Goal: Task Accomplishment & Management: Complete application form

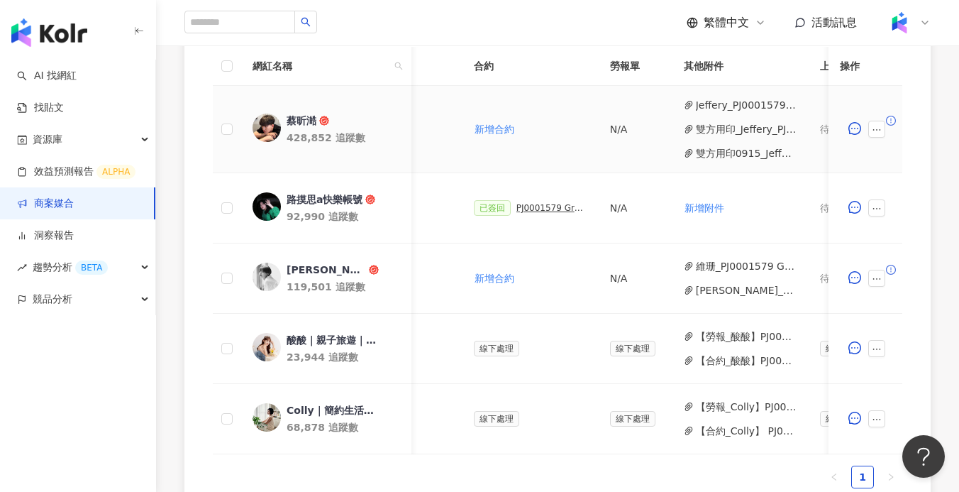
scroll to position [0, 419]
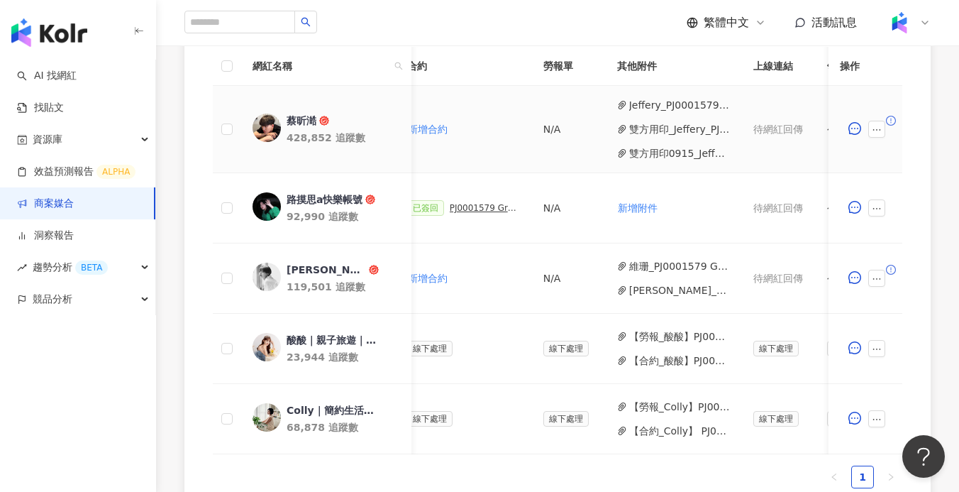
click at [641, 130] on button "雙方用印_Jeffery_PJ0001579_GroupM_3M極淨新浴室防水收納系列_202509_活動確認單.pdf" at bounding box center [679, 129] width 101 height 16
click at [686, 150] on button "雙方用印0915_Jeffery用印_PJ0001579_GroupM_3M極淨新浴室防水收納系列_202509_活動確認單.pdf" at bounding box center [679, 153] width 101 height 16
click at [673, 106] on button "Jeffery_PJ0001579 3M_發票_TK82063108.pdf" at bounding box center [679, 105] width 101 height 16
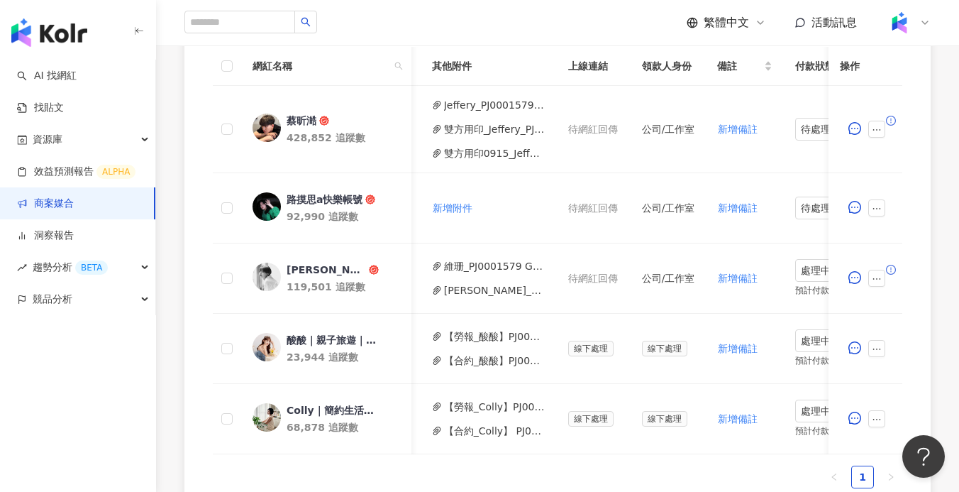
scroll to position [0, 696]
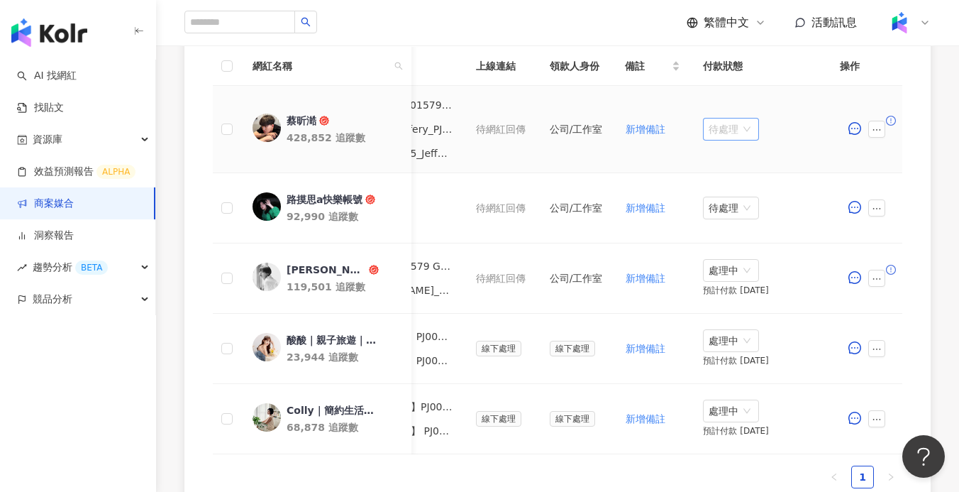
click at [732, 132] on span "待處理" at bounding box center [731, 128] width 45 height 21
click at [731, 184] on div "處理中" at bounding box center [729, 183] width 40 height 16
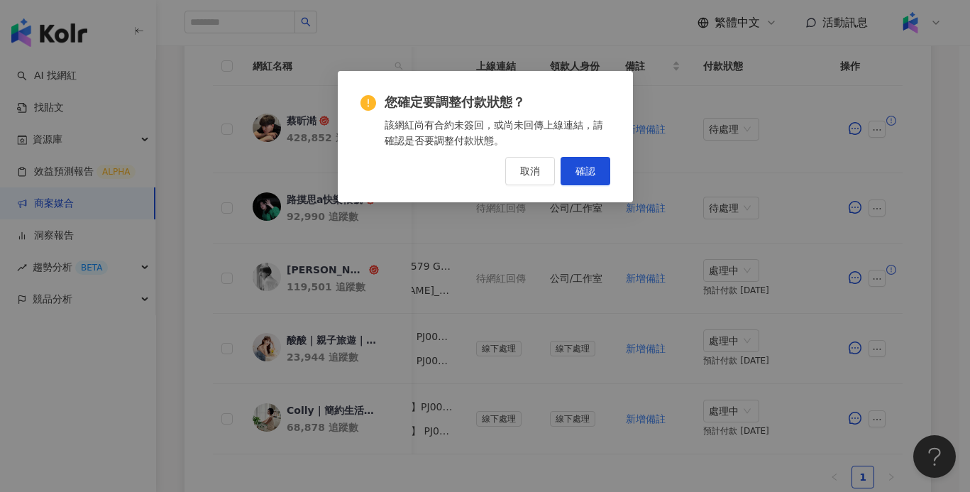
click at [587, 167] on span "確認" at bounding box center [585, 170] width 20 height 11
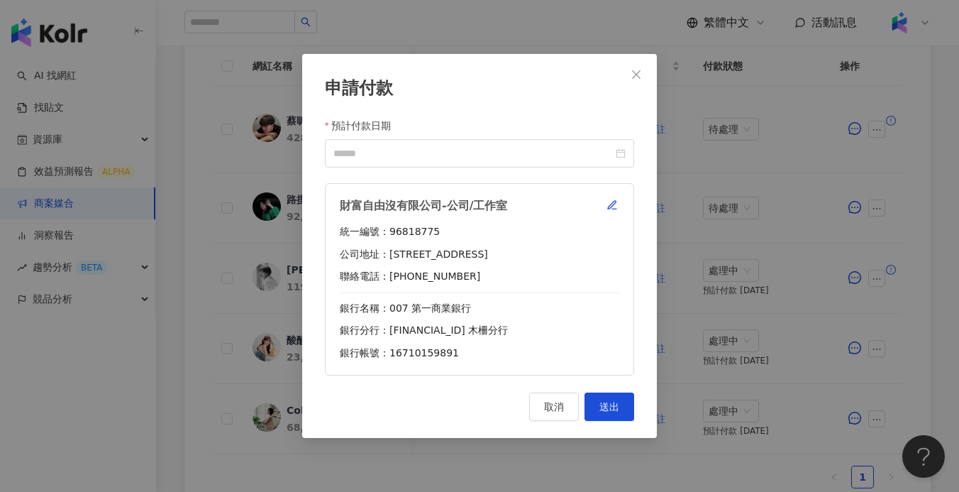
scroll to position [0, 685]
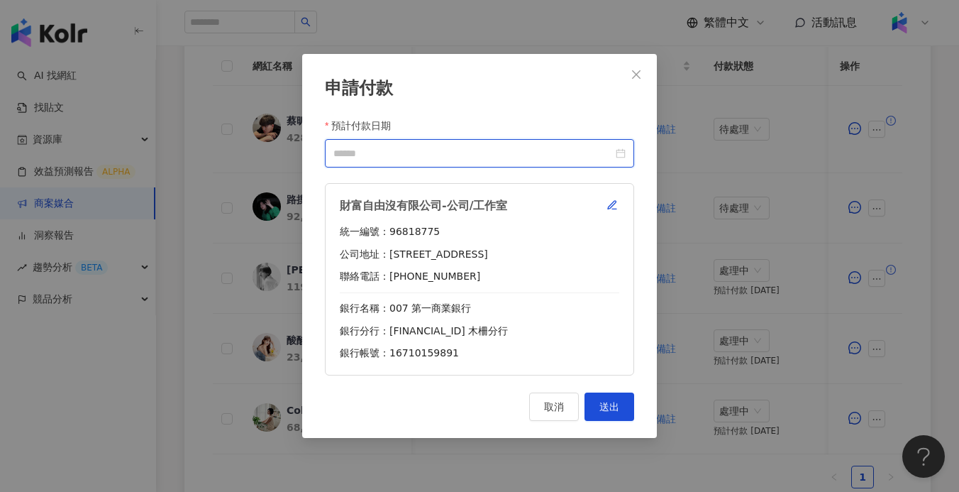
click at [544, 149] on input "預計付款日期" at bounding box center [473, 153] width 280 height 16
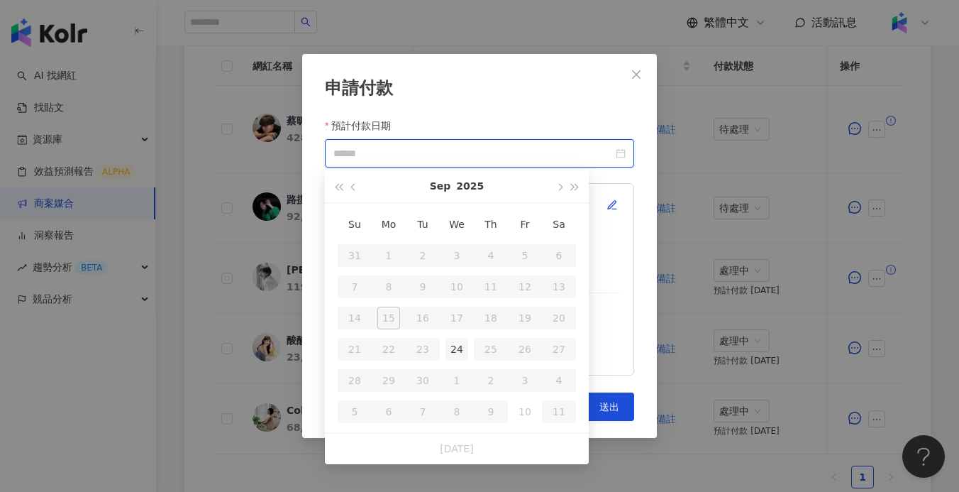
type input "**********"
click at [460, 332] on table "Su Mo Tu We Th Fr Sa 31 1 2 3 4 5 6 7 8 9 10 11 12 13 14 15 16 17 18 19 20 21 2…" at bounding box center [457, 318] width 238 height 219
type input "**********"
click at [458, 345] on div "24" at bounding box center [457, 349] width 23 height 23
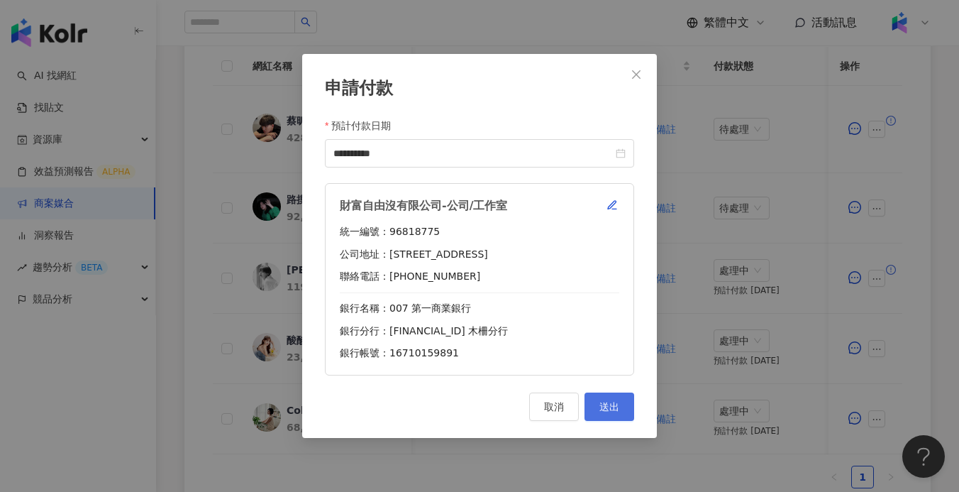
click at [617, 404] on span "送出" at bounding box center [609, 406] width 20 height 11
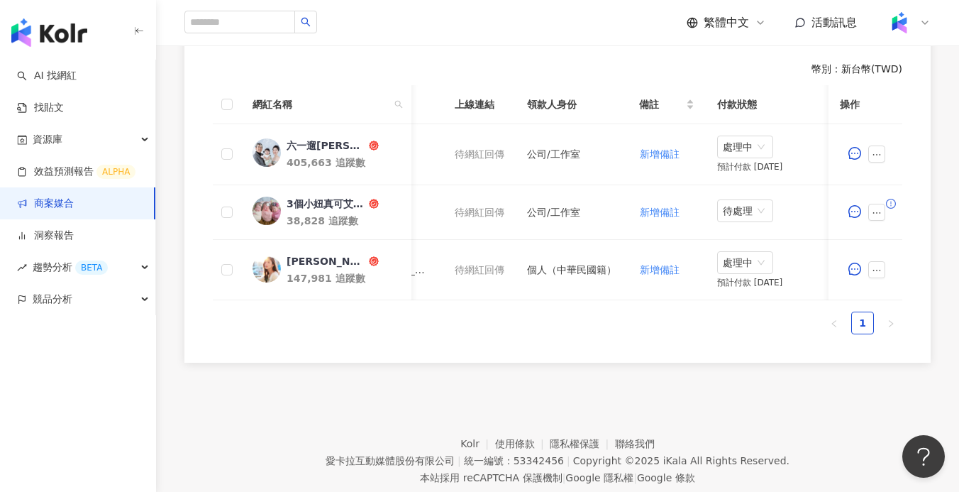
scroll to position [0, 742]
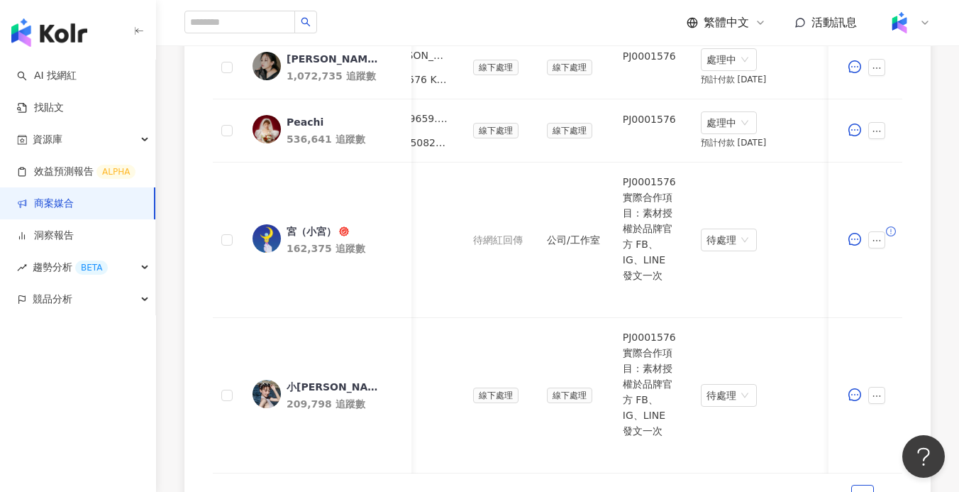
scroll to position [0, 678]
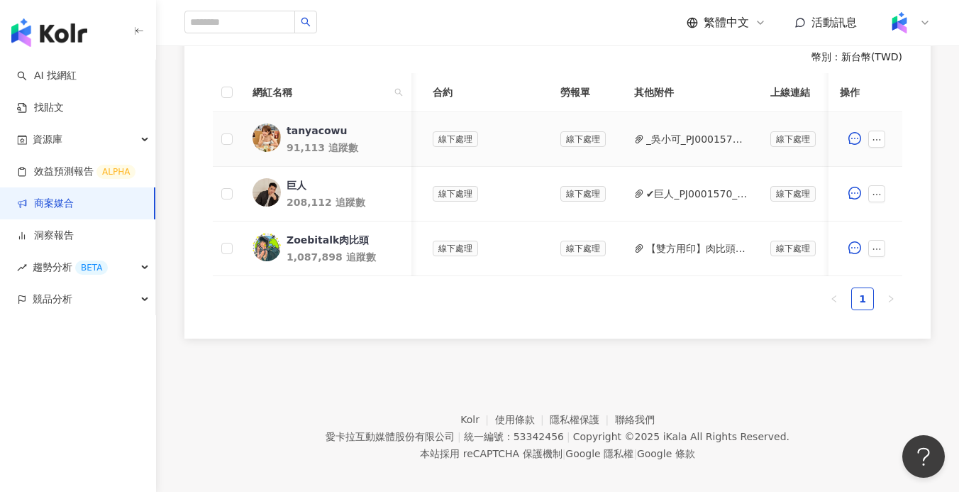
click at [704, 140] on button "_吳小可_PJ0001570_GroupM_3M_Nexcare克淋濕防水透氣繃_202508_活動確認單.pdf" at bounding box center [696, 139] width 101 height 16
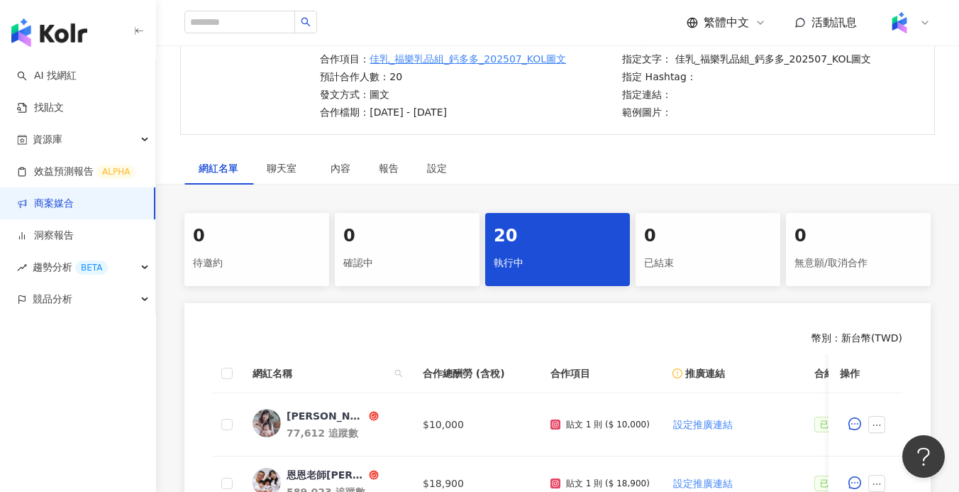
scroll to position [250, 0]
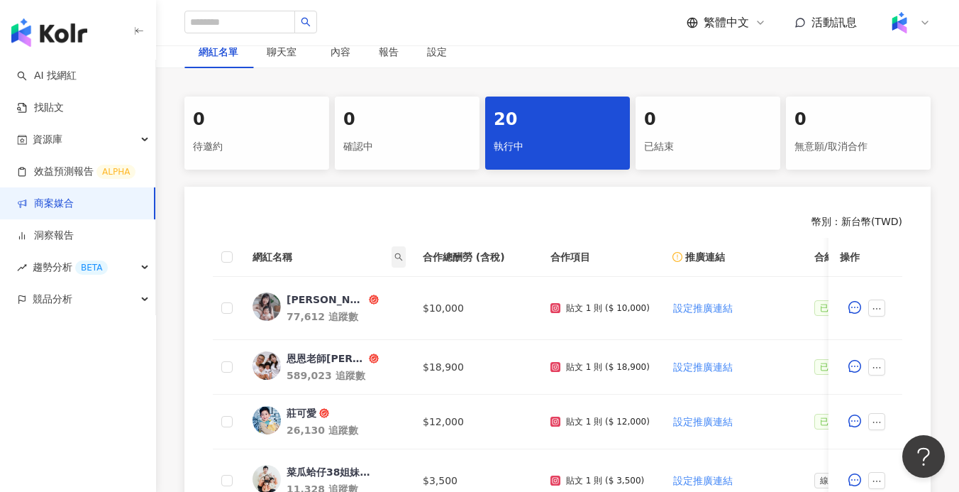
click at [400, 255] on icon "search" at bounding box center [398, 257] width 9 height 9
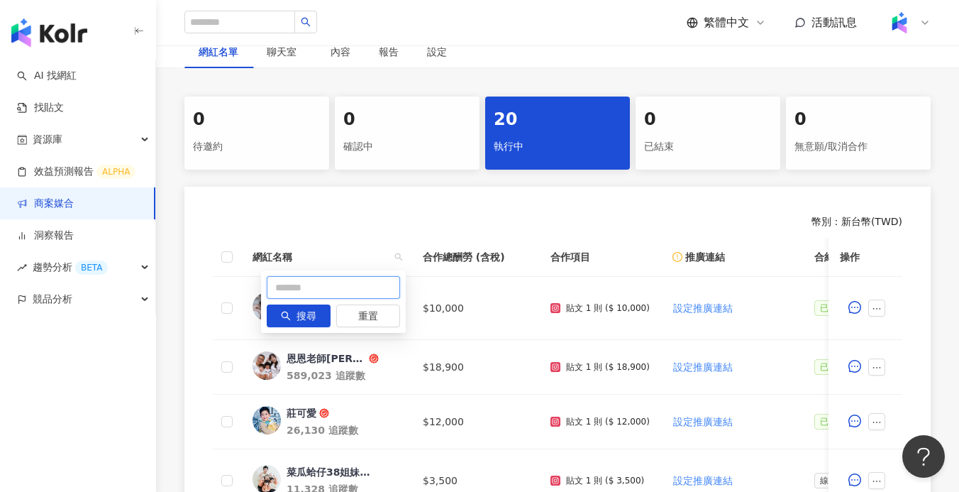
click at [353, 284] on input "text" at bounding box center [333, 287] width 133 height 23
paste input "****"
click at [324, 314] on button "搜尋" at bounding box center [299, 315] width 64 height 23
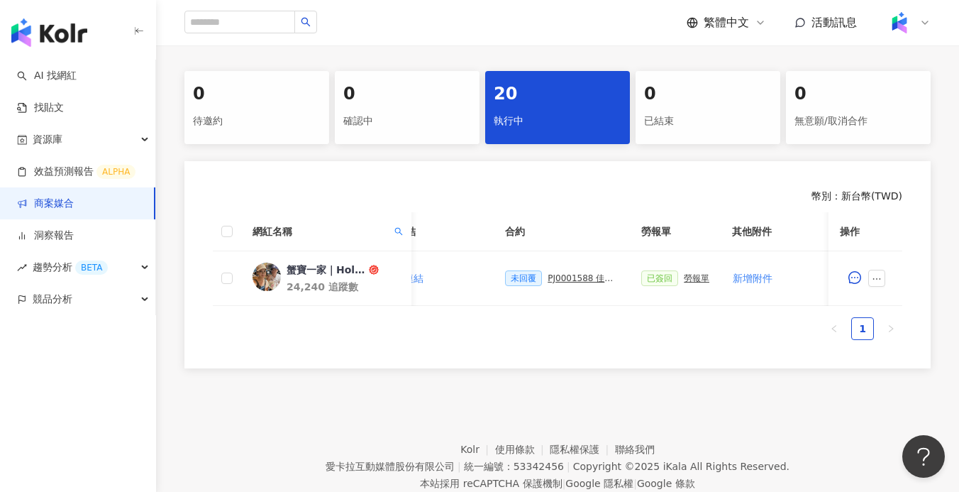
scroll to position [0, 303]
click at [398, 229] on icon "search" at bounding box center [398, 231] width 9 height 9
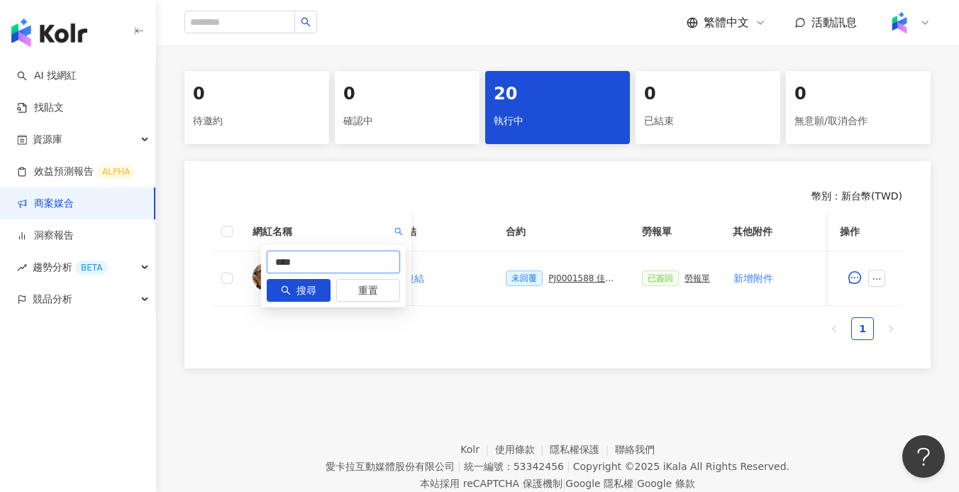
click at [352, 255] on input "****" at bounding box center [333, 261] width 133 height 23
paste input "text"
type input "***"
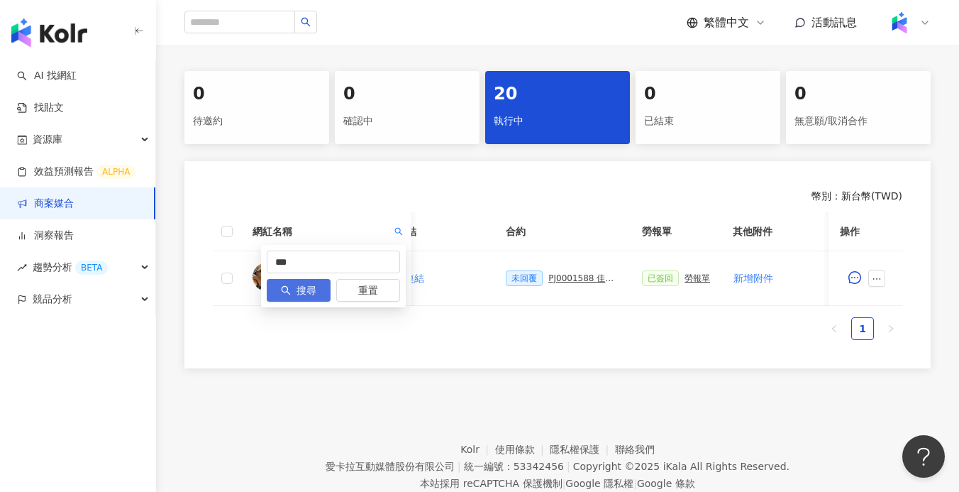
click at [310, 287] on span "搜尋" at bounding box center [307, 291] width 20 height 23
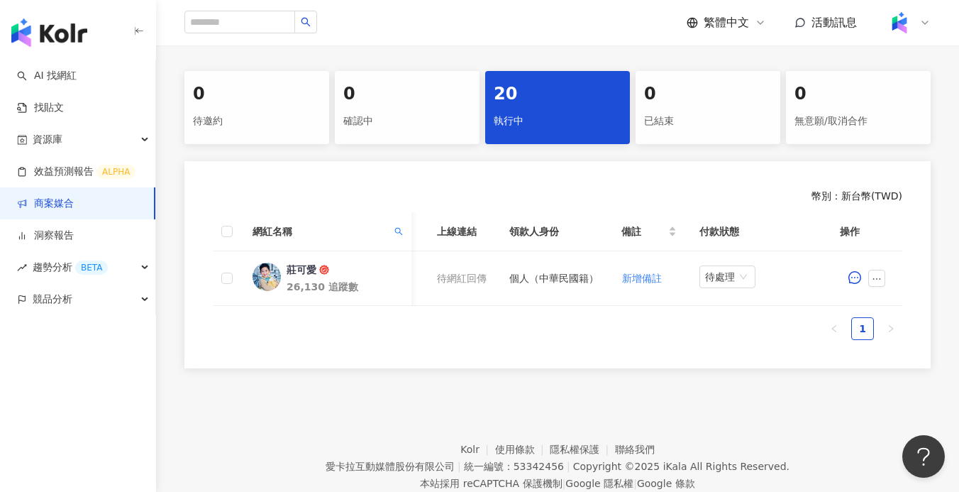
scroll to position [0, 376]
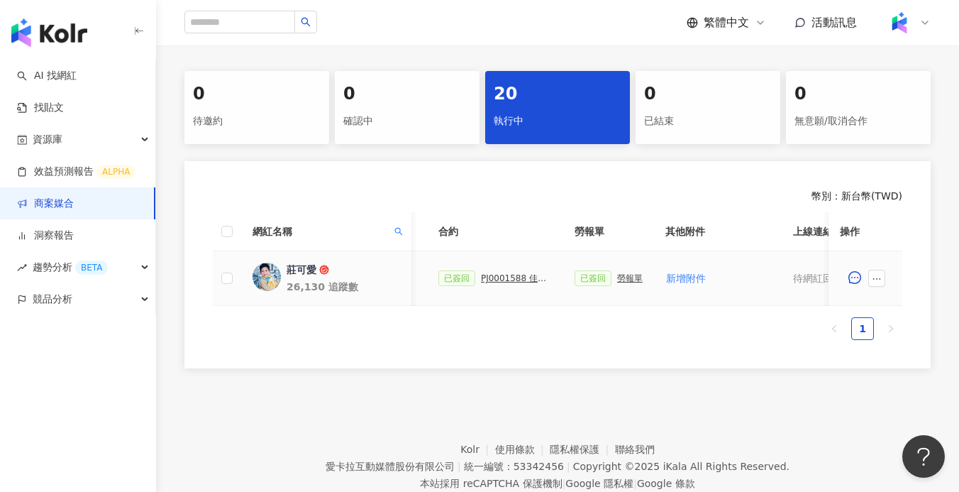
click at [621, 279] on div "勞報單" at bounding box center [630, 278] width 26 height 10
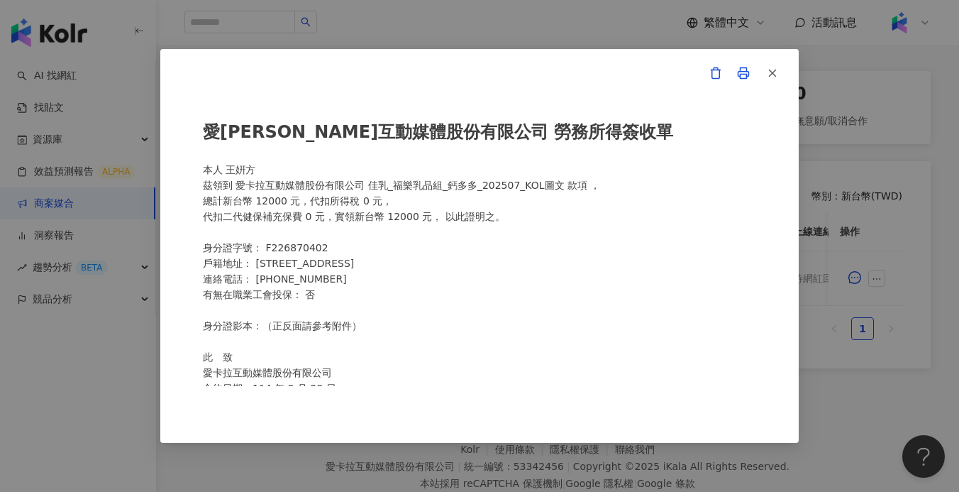
scroll to position [3, 0]
click at [841, 381] on div "愛[PERSON_NAME]互動媒體股份有限公司 勞務所得簽收單 本人 [PERSON_NAME] 茲領到 愛[PERSON_NAME]互動媒體股份有限公司 …" at bounding box center [479, 246] width 959 height 492
click at [842, 338] on div "愛[PERSON_NAME]互動媒體股份有限公司 勞務所得簽收單 本人 [PERSON_NAME] 茲領到 愛[PERSON_NAME]互動媒體股份有限公司 …" at bounding box center [479, 246] width 959 height 492
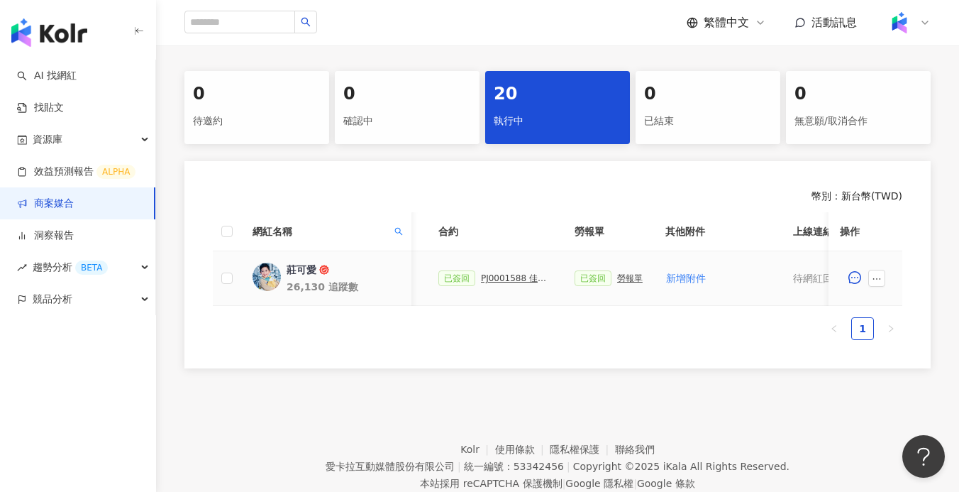
click at [525, 273] on div "PJ0001588 佳乳_福樂乳品組_鈣多多_202507_活動確認單" at bounding box center [516, 278] width 71 height 10
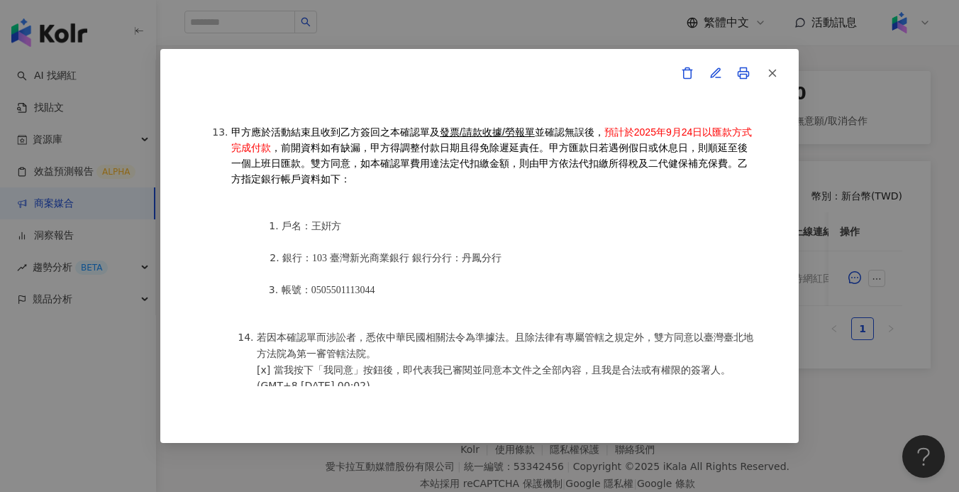
scroll to position [1935, 0]
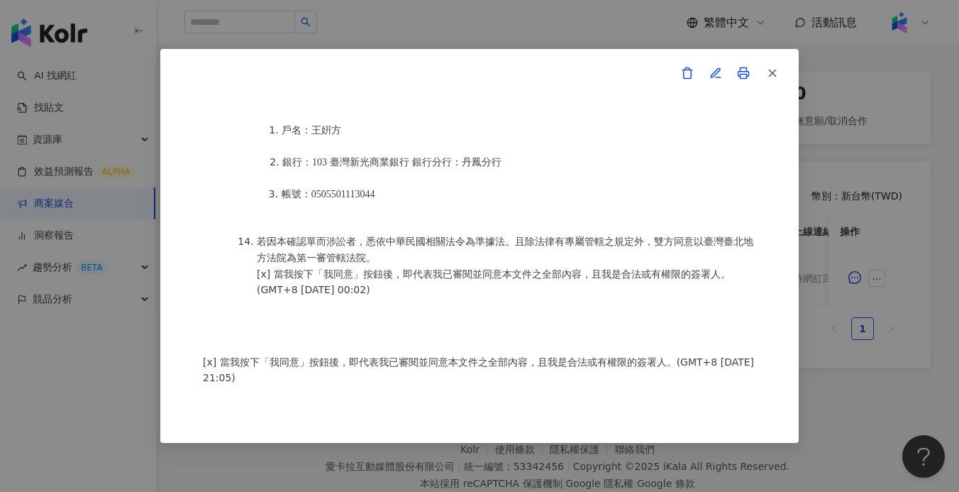
click at [808, 375] on div "活動確認單 約定雙方 甲方名稱：愛[PERSON_NAME]互動媒體股份有限公司 甲方負責人：程世嘉 甲方統一編號：53342456 甲方地址：104 [ST…" at bounding box center [479, 246] width 959 height 492
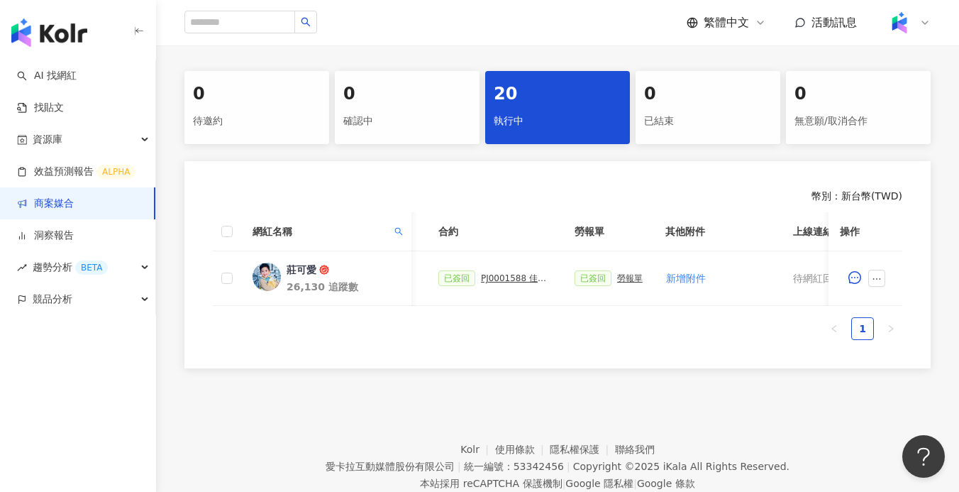
scroll to position [0, 732]
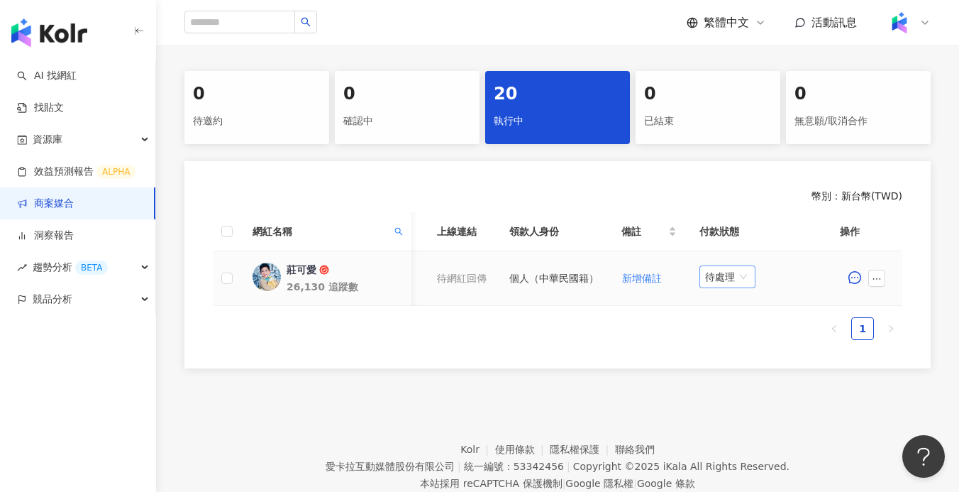
click at [719, 275] on span "待處理" at bounding box center [727, 276] width 45 height 21
click at [727, 330] on div "處理中" at bounding box center [729, 330] width 40 height 16
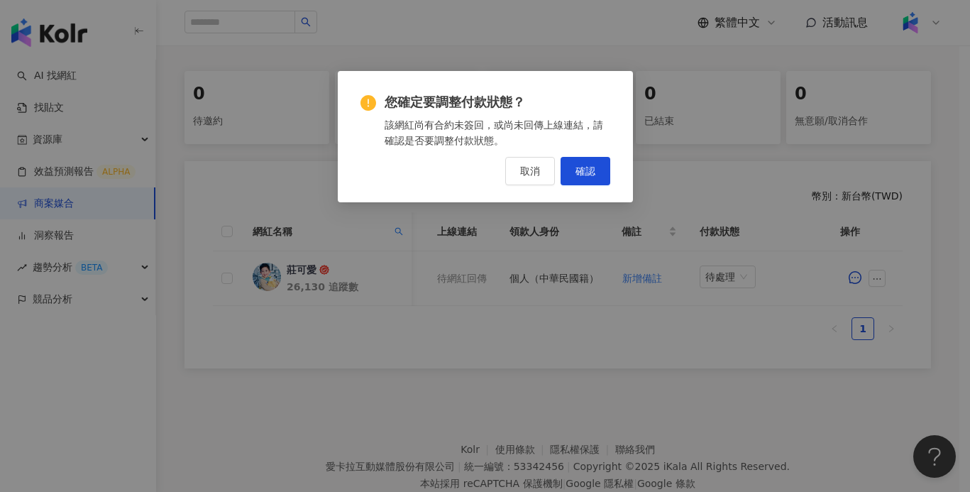
click at [583, 168] on span "確認" at bounding box center [585, 170] width 20 height 11
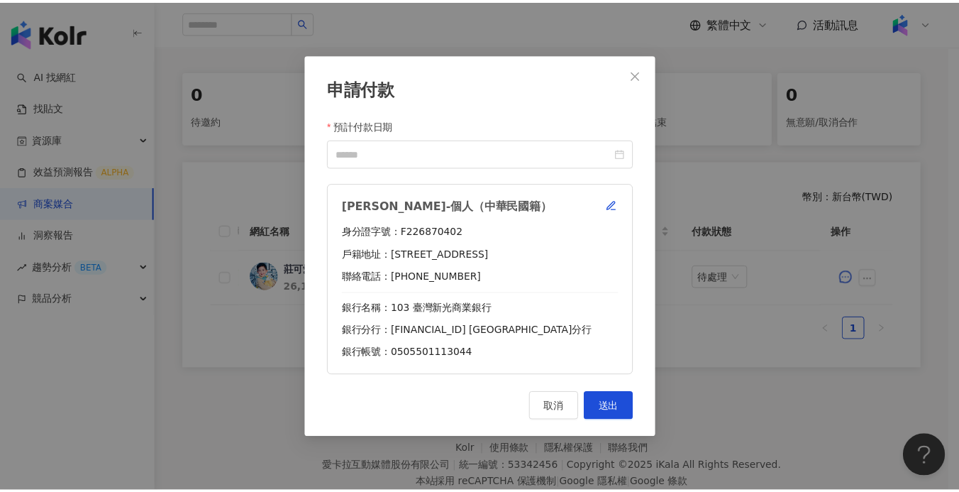
scroll to position [0, 721]
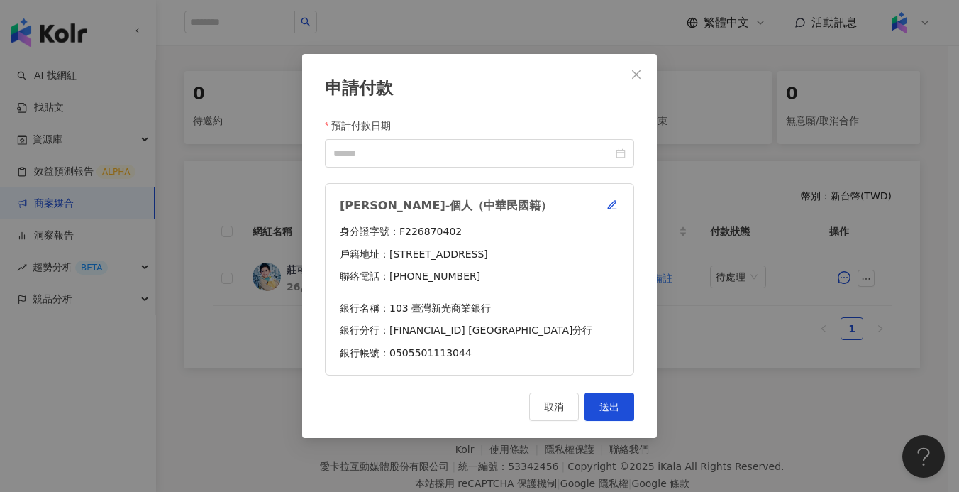
click at [475, 170] on form "預計付款日期 [PERSON_NAME]-個人（中華民國籍） 身分證字號：F226870402 戶籍地址：[STREET_ADDRESS] 聯絡電話：[PHO…" at bounding box center [479, 247] width 309 height 258
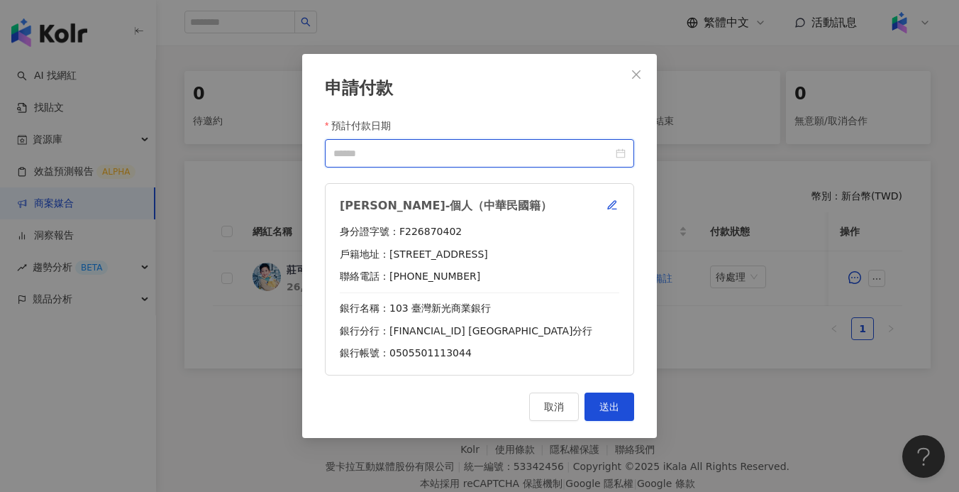
click at [477, 155] on input "預計付款日期" at bounding box center [473, 153] width 280 height 16
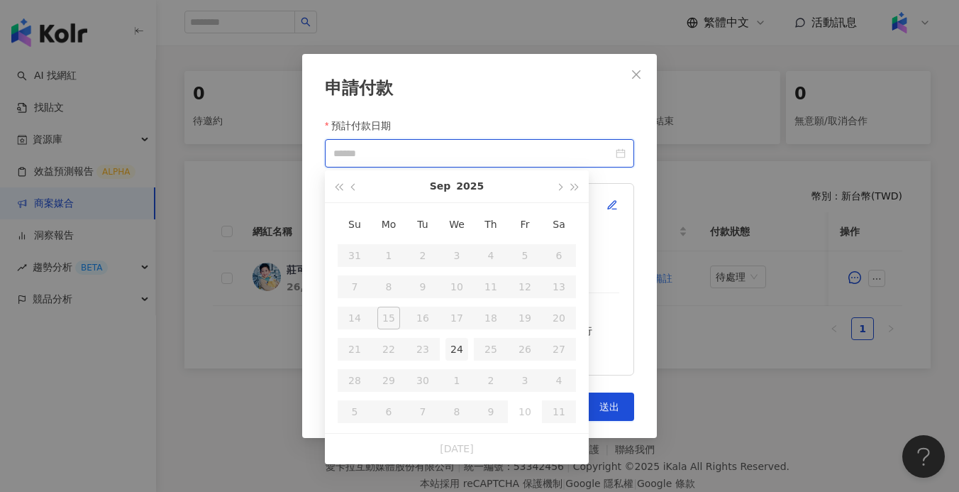
type input "**********"
click at [463, 358] on div "24" at bounding box center [457, 349] width 23 height 23
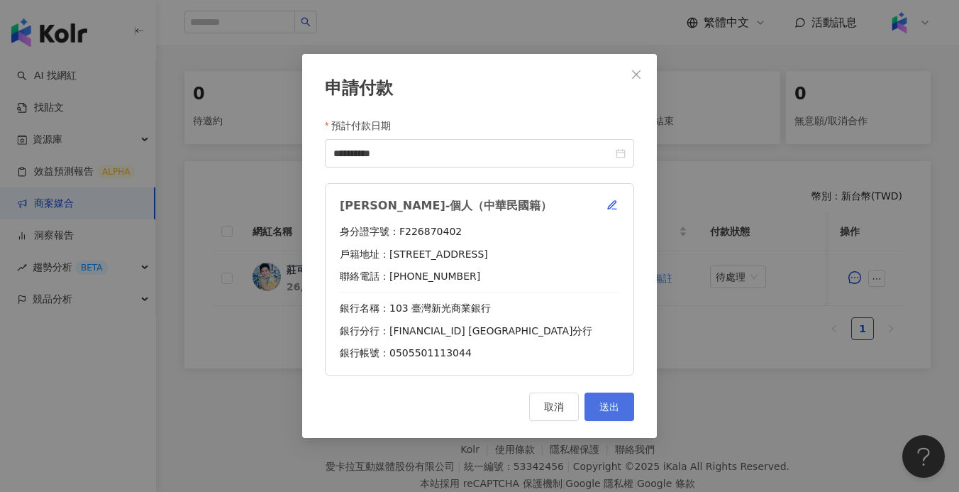
click at [616, 414] on button "送出" at bounding box center [610, 406] width 50 height 28
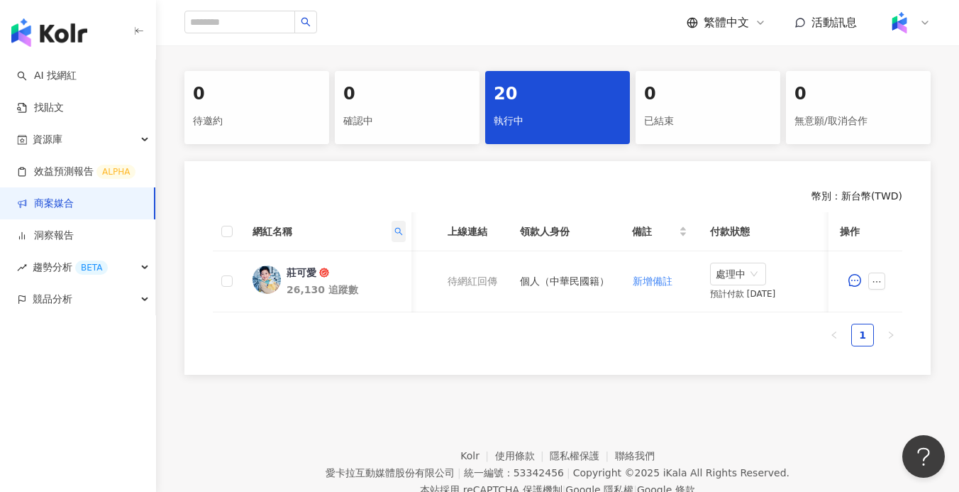
click at [398, 232] on icon "search" at bounding box center [398, 231] width 9 height 9
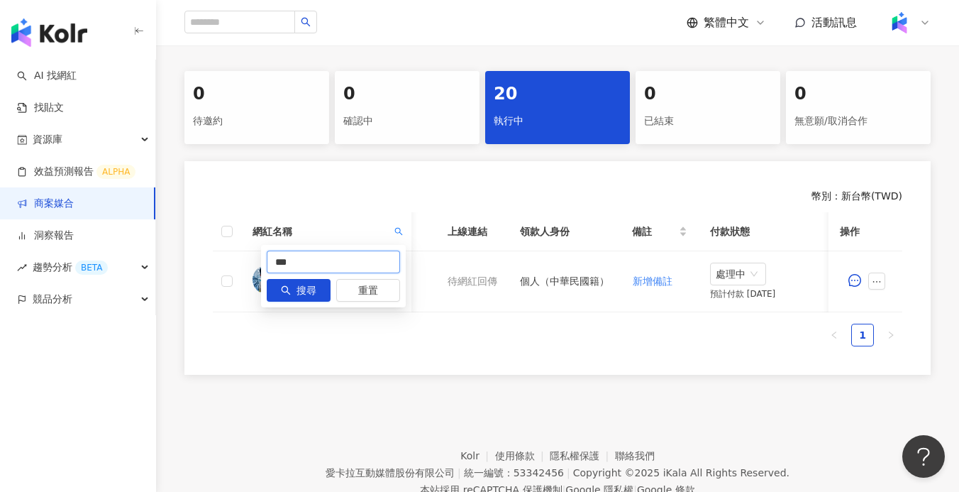
click at [363, 269] on input "***" at bounding box center [333, 261] width 133 height 23
paste input "*"
click at [321, 287] on button "搜尋" at bounding box center [299, 290] width 64 height 23
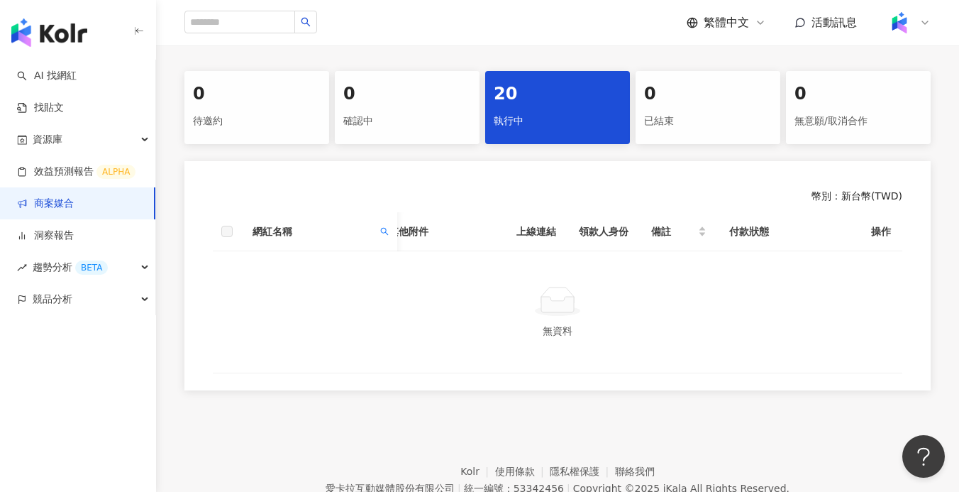
scroll to position [0, 536]
click at [396, 231] on th "網紅名稱" at bounding box center [319, 231] width 156 height 39
click at [388, 232] on icon "search" at bounding box center [384, 231] width 9 height 9
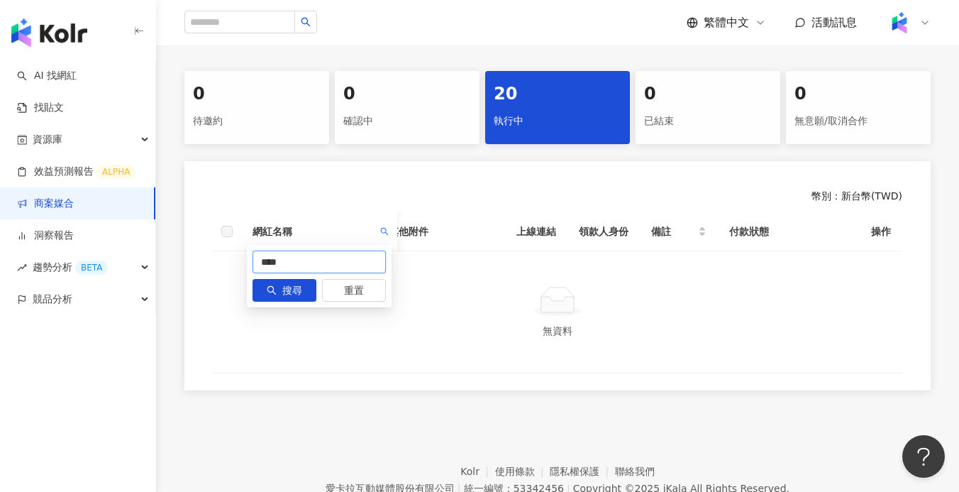
click at [275, 262] on input "****" at bounding box center [319, 261] width 133 height 23
type input "**"
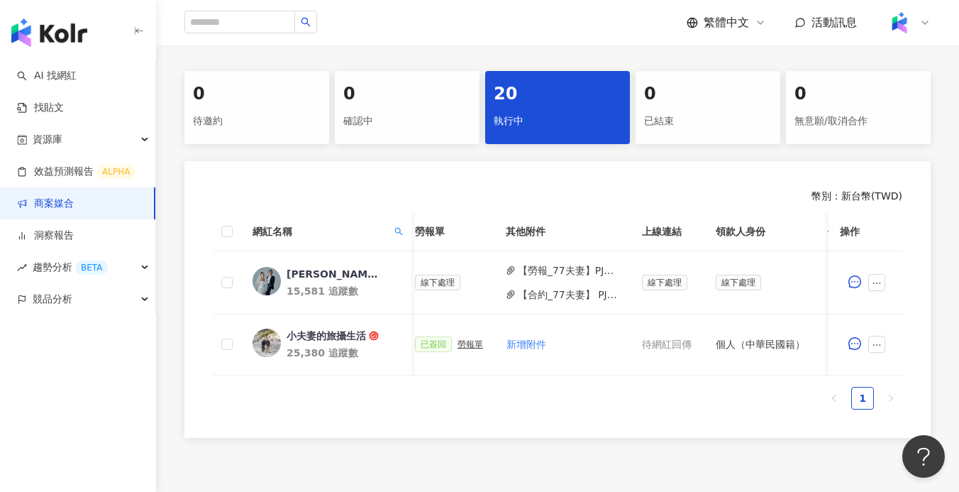
drag, startPoint x: 699, startPoint y: 386, endPoint x: 757, endPoint y: 386, distance: 58.2
click at [757, 386] on div "網紅名稱 合作總酬勞 (含稅) 合作項目 推廣連結 合約 勞報單 其他附件 上線連結 領款人身份 備註 付款狀態 操作 [PERSON_NAME]｜七七夫妻 …" at bounding box center [558, 310] width 690 height 197
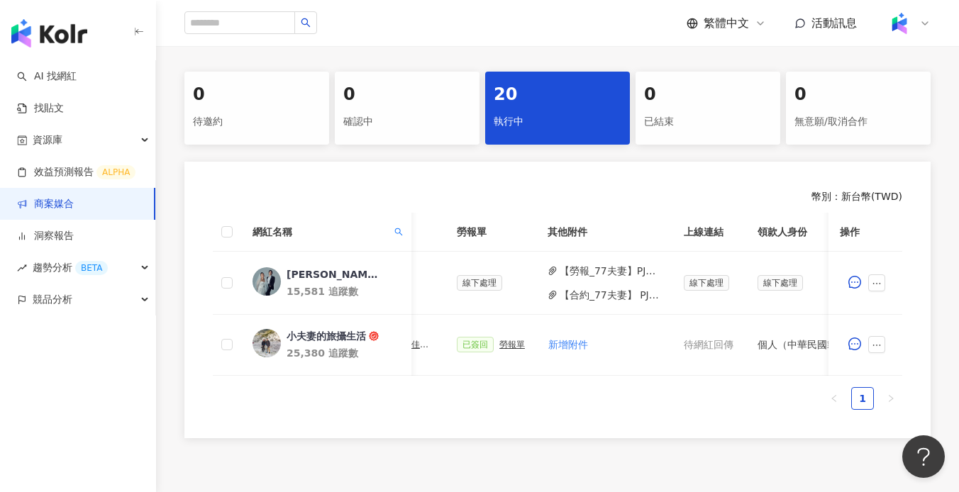
scroll to position [0, 536]
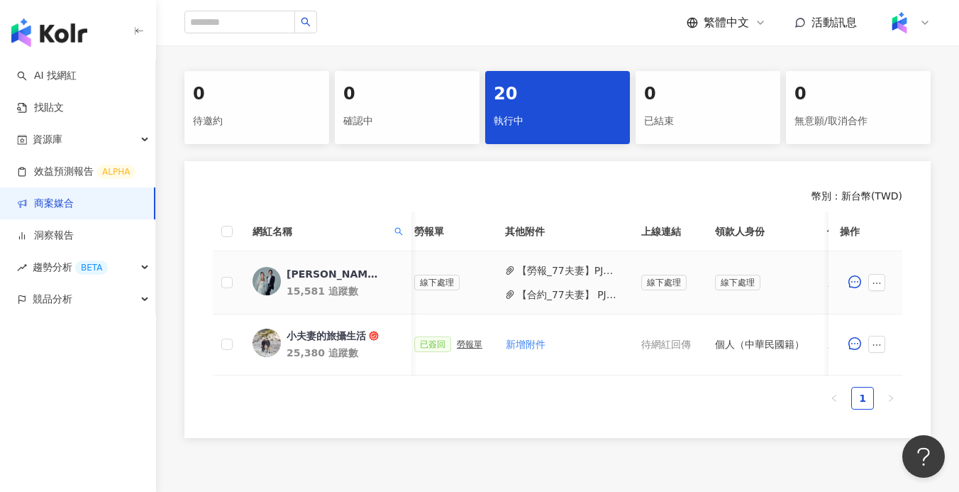
click at [572, 298] on button "【合約_77夫妻】 PJ0001588 佳乳_福樂乳品組_鈣多多_202507_KOL圖文.pdf" at bounding box center [567, 295] width 101 height 16
drag, startPoint x: 407, startPoint y: 226, endPoint x: 399, endPoint y: 231, distance: 9.2
click at [406, 226] on th "網紅名稱" at bounding box center [326, 231] width 170 height 39
click at [397, 231] on icon "search" at bounding box center [398, 231] width 9 height 9
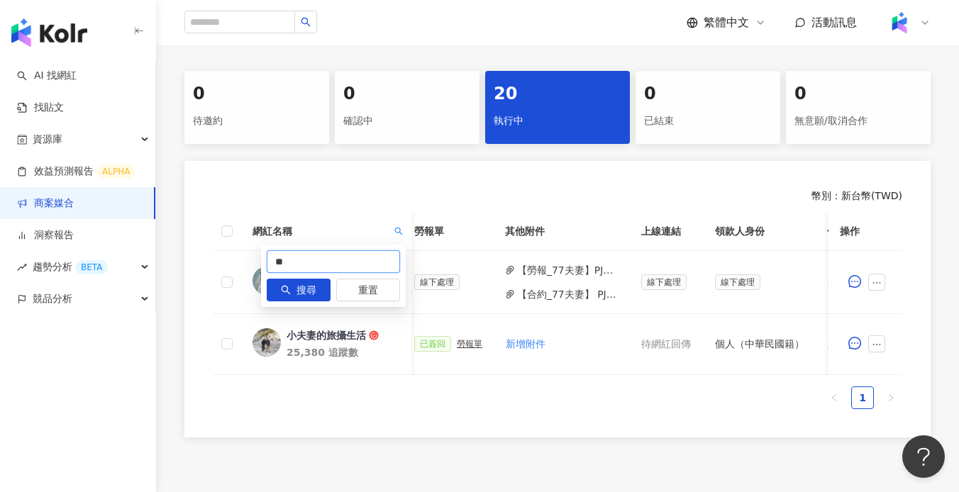
click at [376, 257] on input "**" at bounding box center [333, 261] width 133 height 23
type input "*"
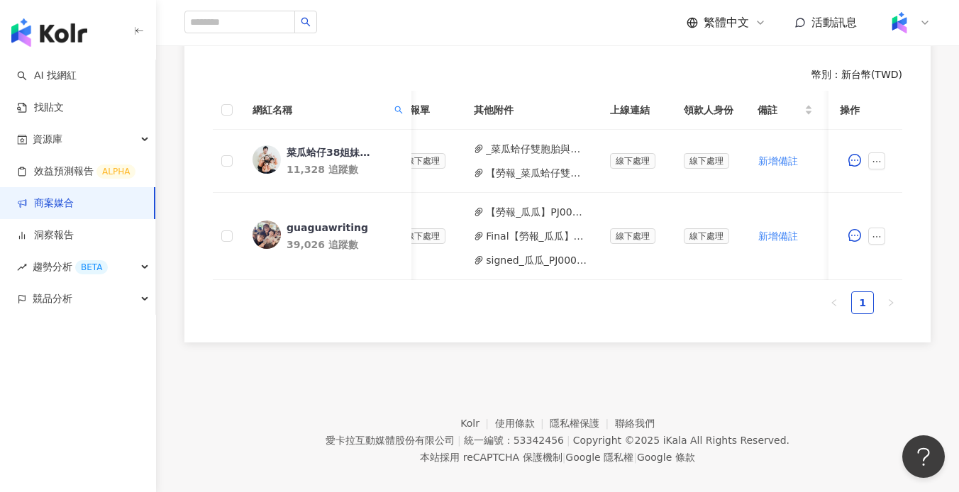
scroll to position [0, 539]
click at [527, 209] on button "【勞報_瓜瓜】PJ0001588 佳乳_福樂乳品組_鈣多多_202507_KOL專案 .pdf" at bounding box center [533, 212] width 101 height 16
click at [395, 109] on icon "search" at bounding box center [399, 110] width 8 height 8
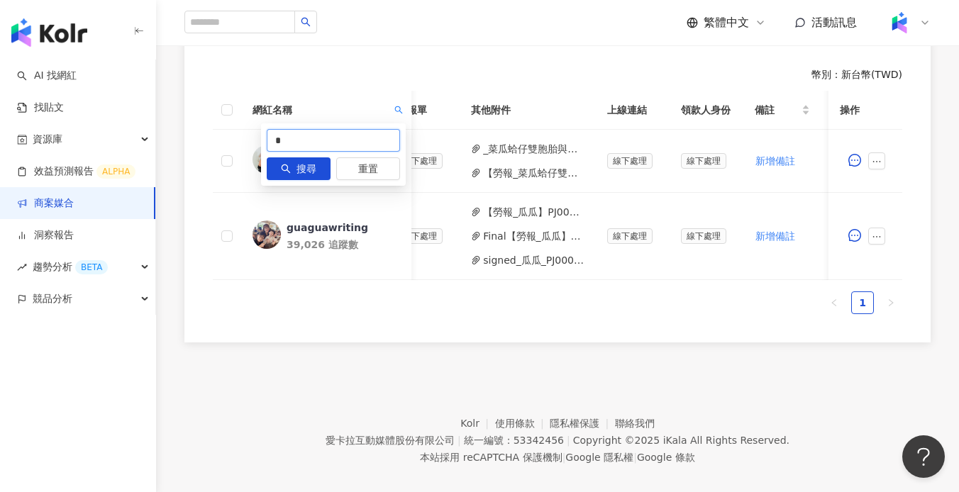
click at [368, 143] on input "*" at bounding box center [333, 140] width 133 height 23
paste input "***"
click at [311, 170] on span "搜尋" at bounding box center [307, 169] width 20 height 23
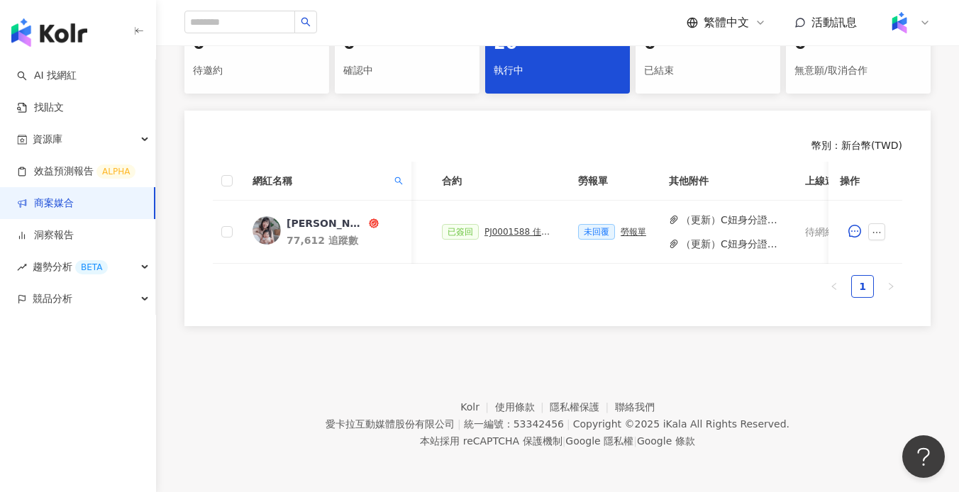
scroll to position [0, 419]
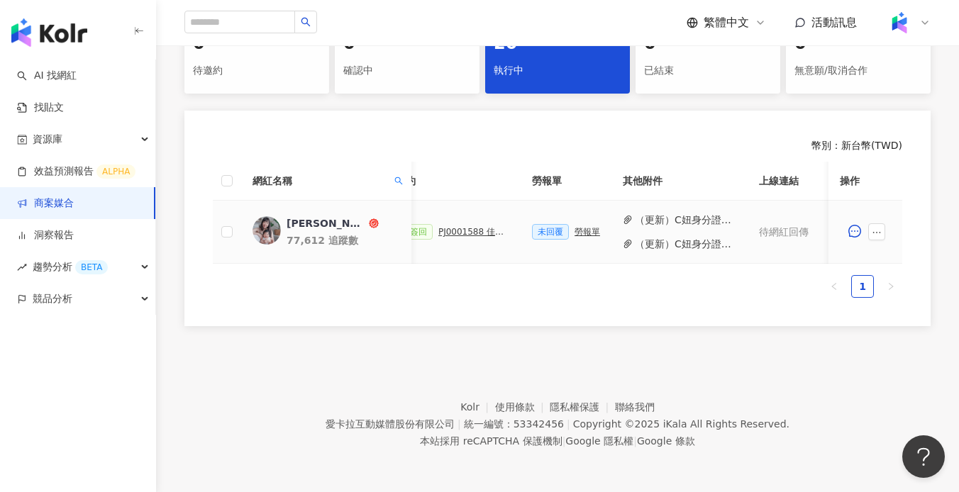
click at [708, 212] on button "（更新）C妞身分證反面.jpg" at bounding box center [685, 220] width 101 height 16
click at [690, 236] on button "（更新）C妞身分證正面.jpg" at bounding box center [685, 244] width 101 height 16
click at [579, 228] on div "未回覆 勞報單" at bounding box center [566, 232] width 68 height 16
click at [580, 227] on div "勞報單" at bounding box center [588, 232] width 26 height 10
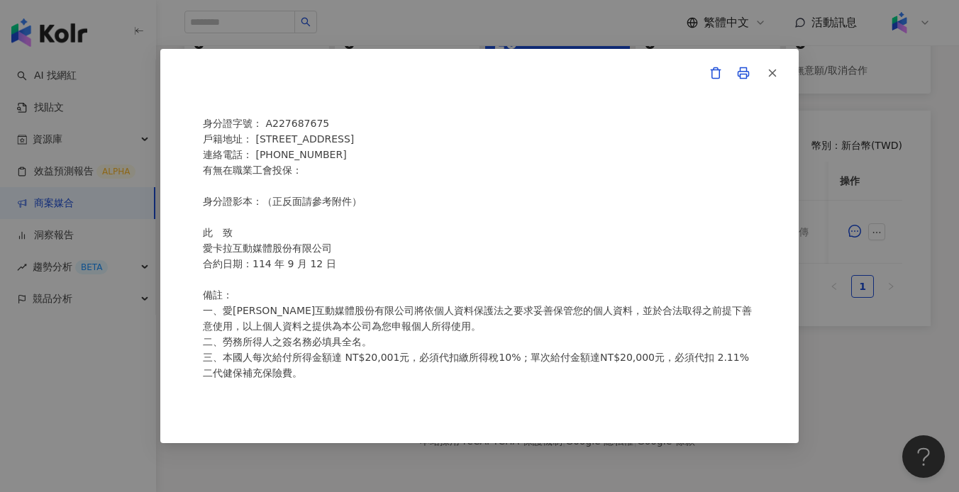
scroll to position [0, 0]
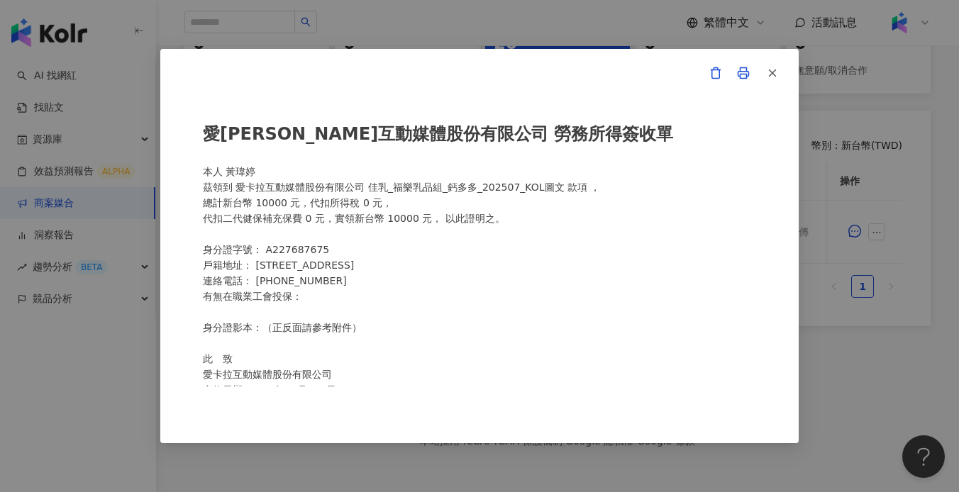
click at [615, 463] on div "愛[PERSON_NAME]互動媒體股份有限公司 勞務所得簽收單 本人 [PERSON_NAME]領到 愛[PERSON_NAME]互動媒體股份有限公司 佳乳…" at bounding box center [479, 246] width 959 height 492
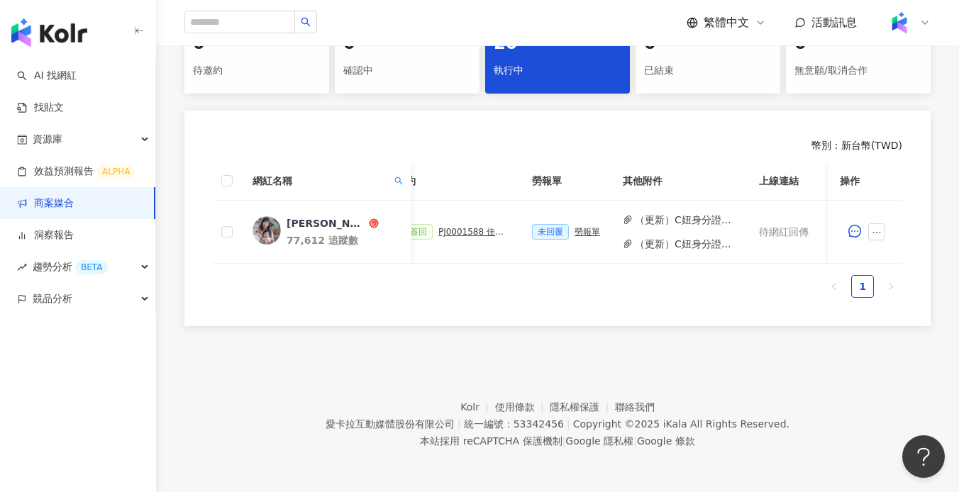
scroll to position [0, 380]
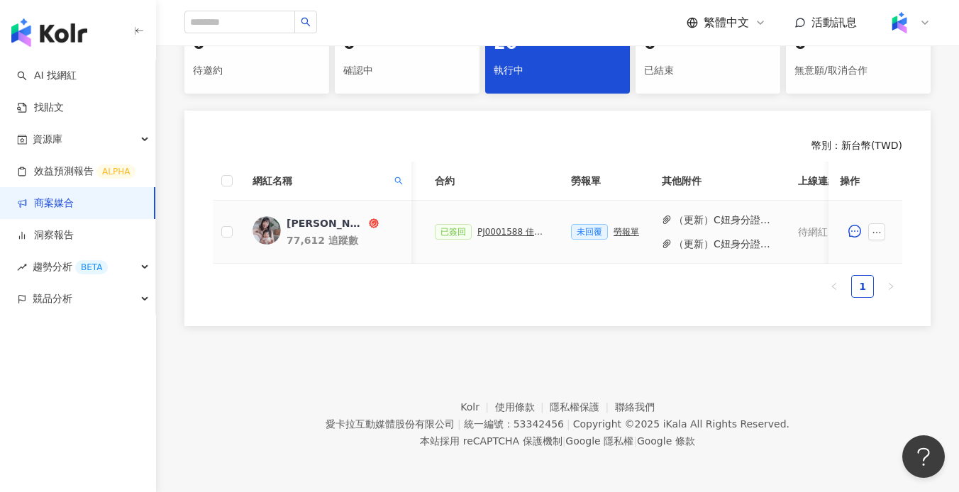
click at [501, 227] on div "PJ0001588 佳乳_福樂乳品組_鈣多多_202507_活動確認單" at bounding box center [512, 232] width 71 height 10
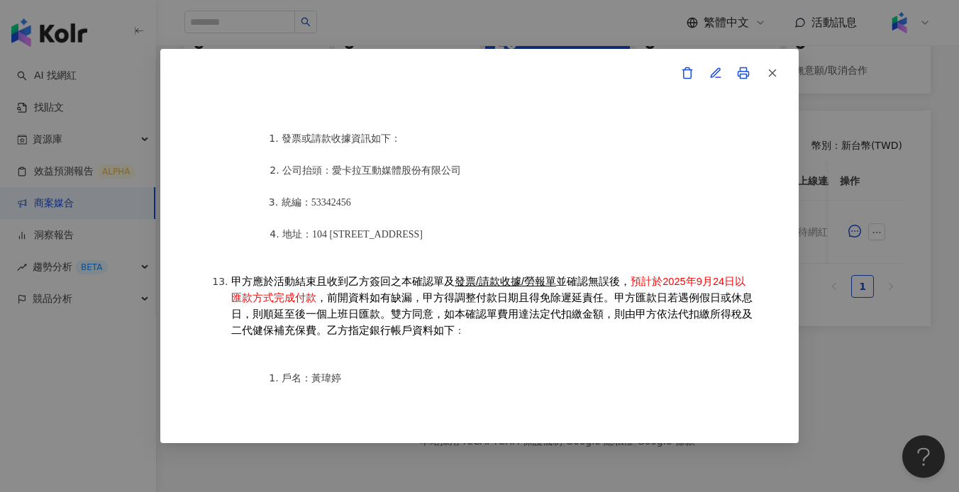
scroll to position [1921, 0]
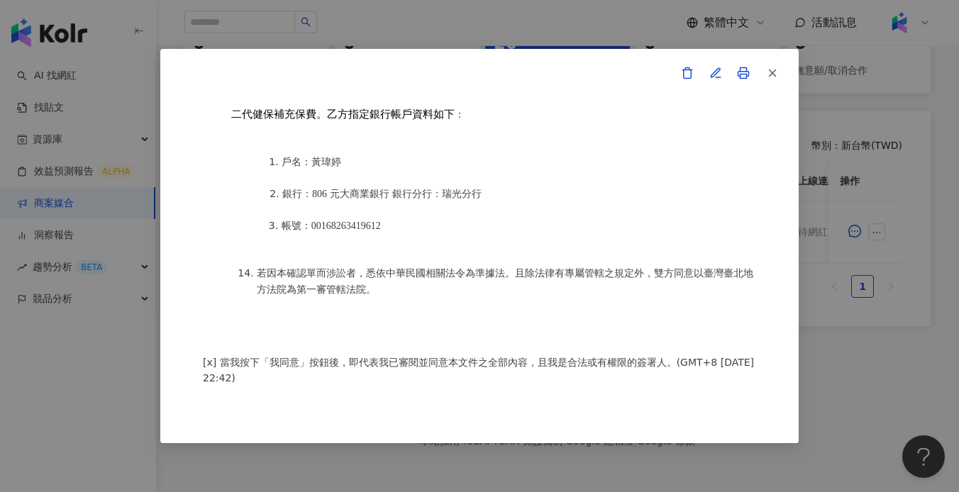
click at [824, 336] on div "活動確認單 約定雙方 甲方名稱：愛[PERSON_NAME]互動媒體股份有限公司 甲方負責人：程世嘉 甲方統一編號：53342456 甲方地址：104 [ST…" at bounding box center [479, 246] width 959 height 492
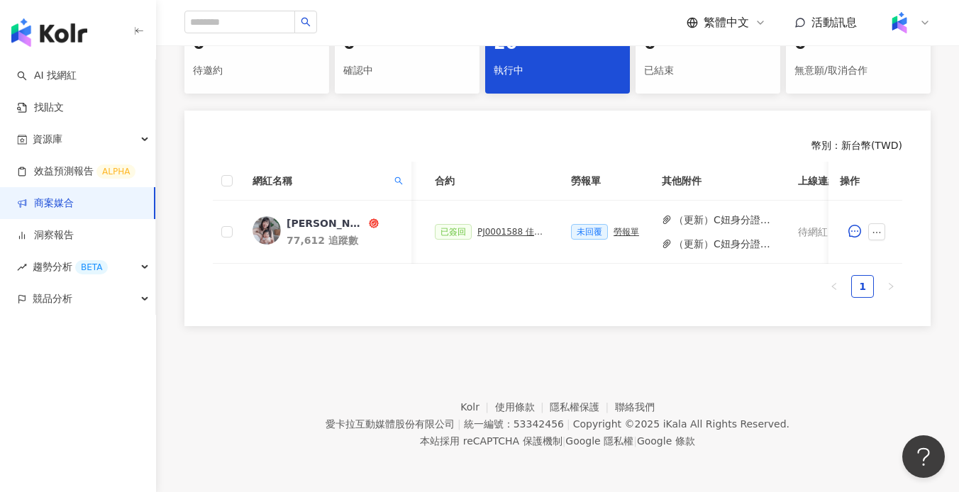
scroll to position [0, 648]
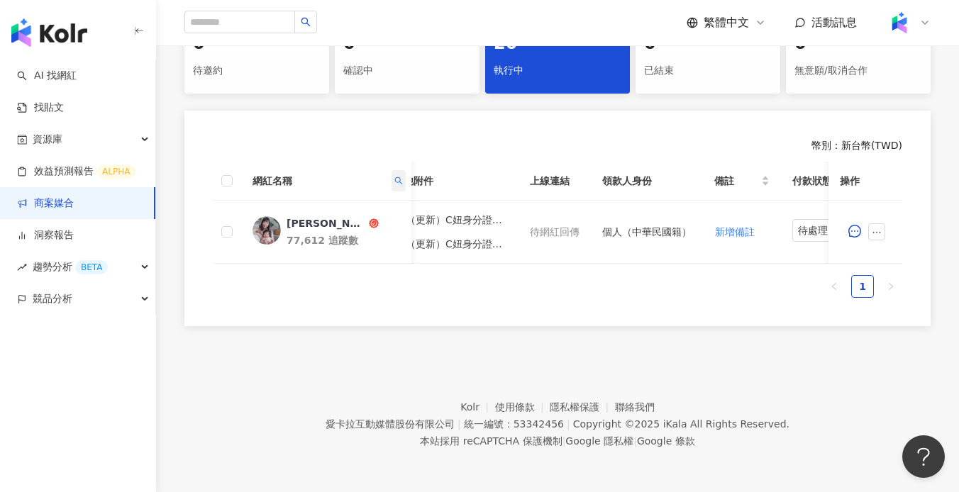
click at [399, 177] on icon "search" at bounding box center [398, 181] width 9 height 9
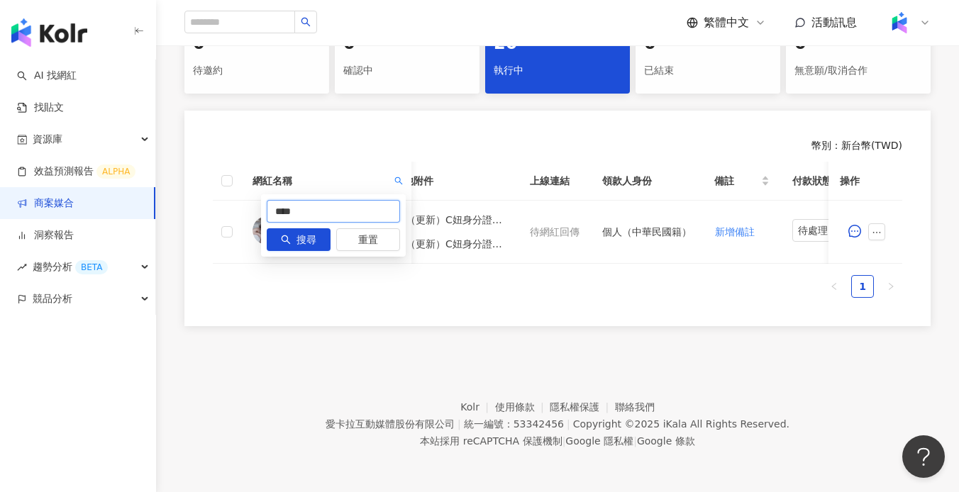
click at [337, 200] on input "****" at bounding box center [333, 211] width 133 height 23
paste input "******"
click at [313, 235] on span "搜尋" at bounding box center [307, 240] width 20 height 23
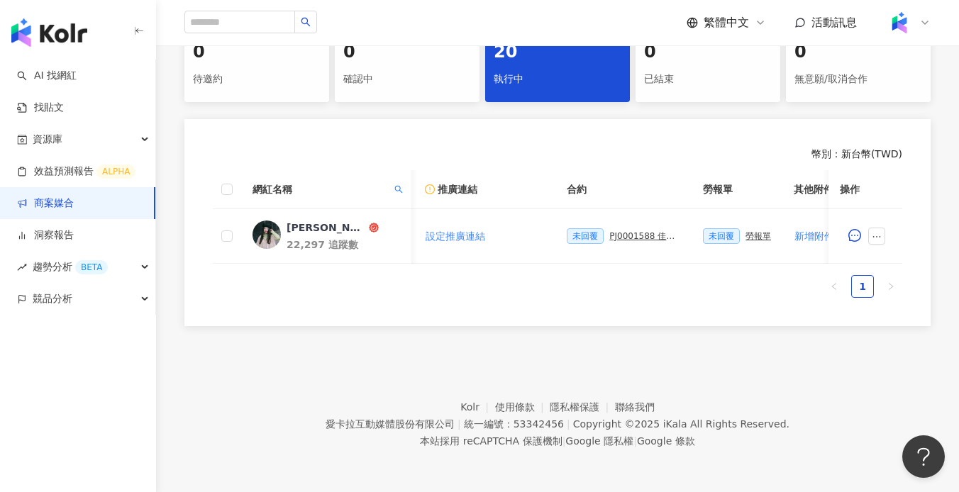
scroll to position [0, 240]
click at [400, 185] on icon "search" at bounding box center [399, 189] width 8 height 8
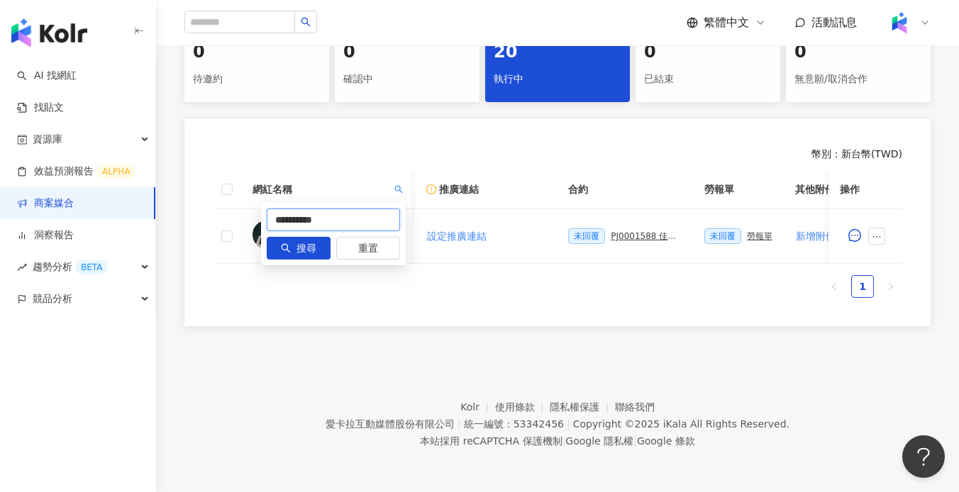
click at [361, 209] on input "**********" at bounding box center [333, 220] width 133 height 23
paste input "******"
drag, startPoint x: 316, startPoint y: 206, endPoint x: 602, endPoint y: 205, distance: 285.9
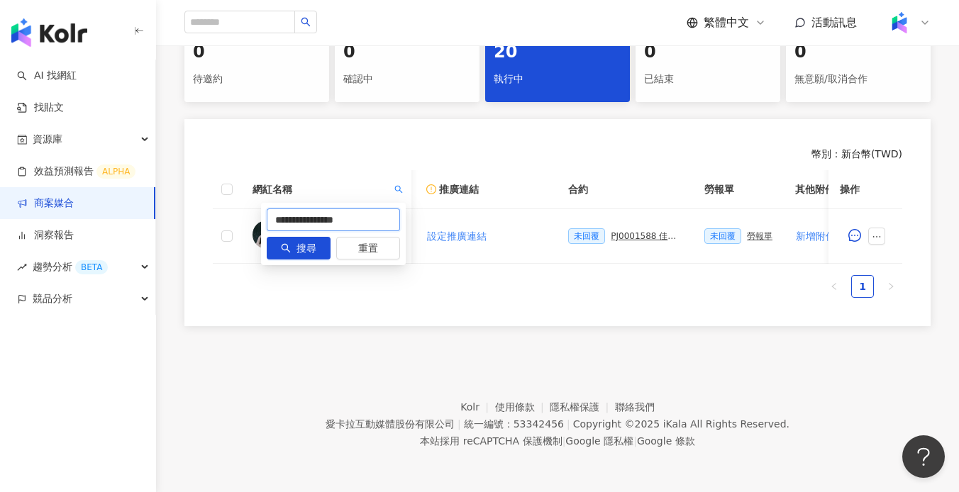
type input "****"
click at [306, 244] on span "搜尋" at bounding box center [307, 249] width 20 height 23
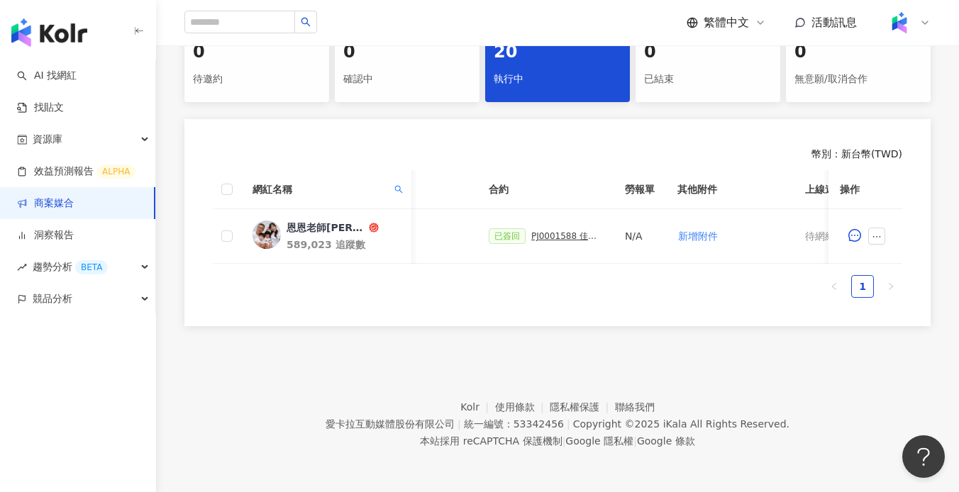
scroll to position [0, 321]
click at [570, 231] on div "PJ0001588 佳乳_福樂乳品組_鈣多多_202507_活動確認單" at bounding box center [571, 236] width 71 height 10
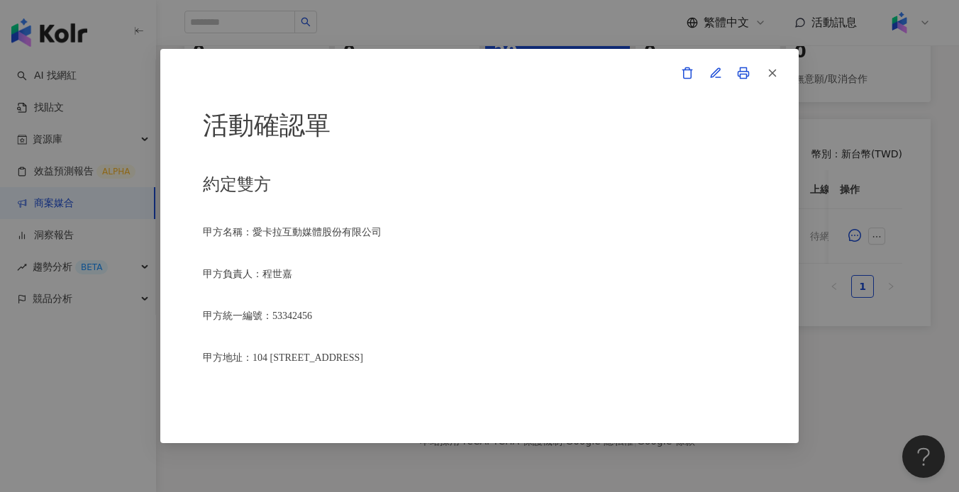
scroll to position [447, 0]
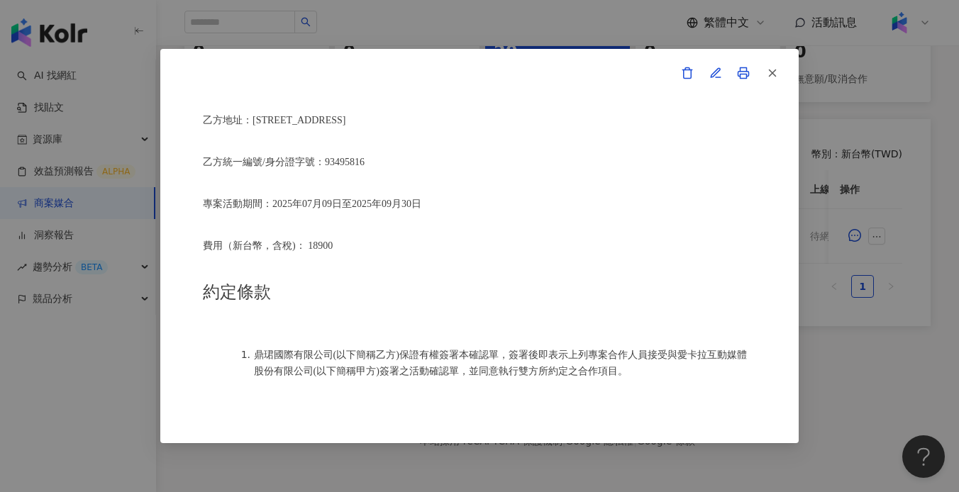
click at [846, 394] on div "活動確認單 約定雙方 甲方名稱：愛[PERSON_NAME]互動媒體股份有限公司 甲方負責人：程世嘉 甲方統一編號：53342456 甲方地址：[STREET…" at bounding box center [479, 246] width 959 height 492
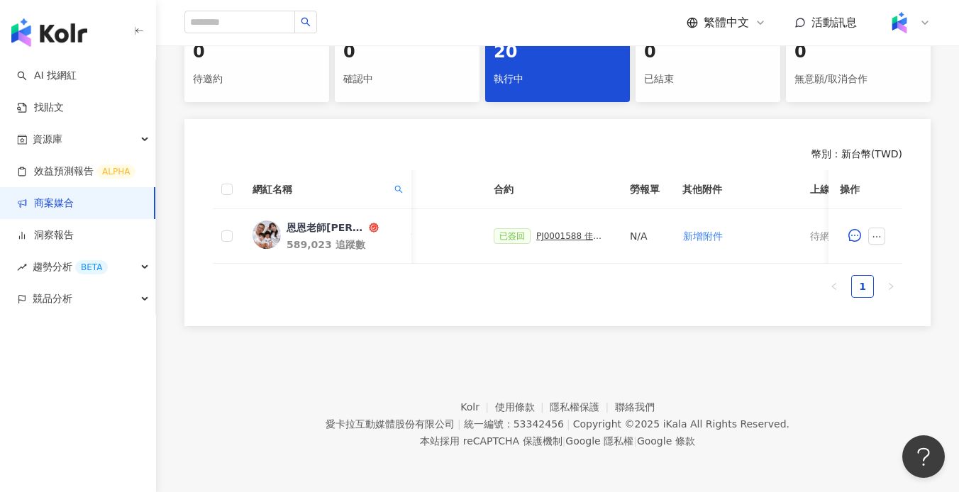
scroll to position [0, 656]
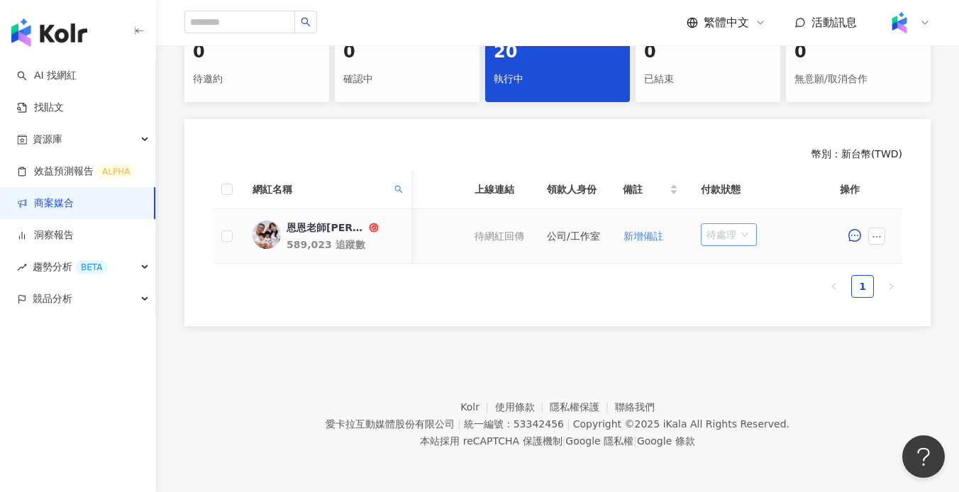
click at [743, 228] on span "待處理" at bounding box center [729, 234] width 45 height 21
click at [741, 280] on div "處理中" at bounding box center [729, 288] width 40 height 16
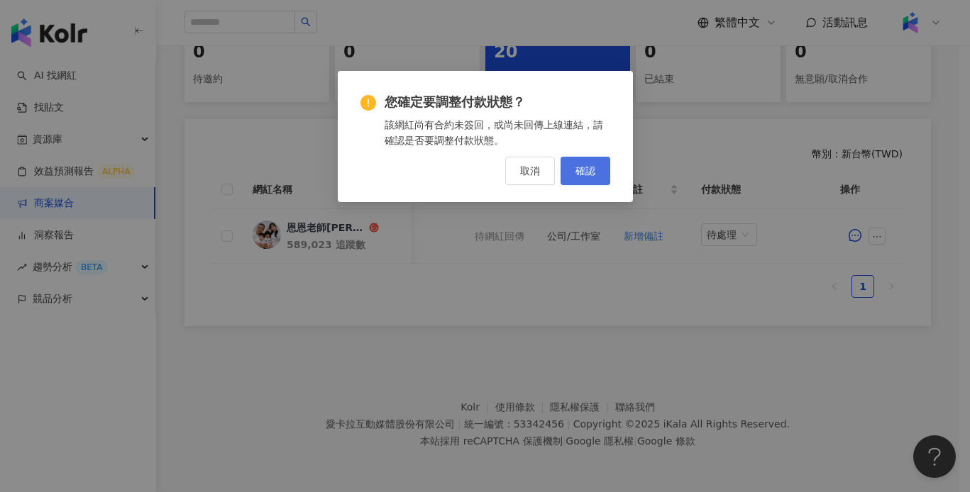
click at [573, 172] on button "確認" at bounding box center [585, 171] width 50 height 28
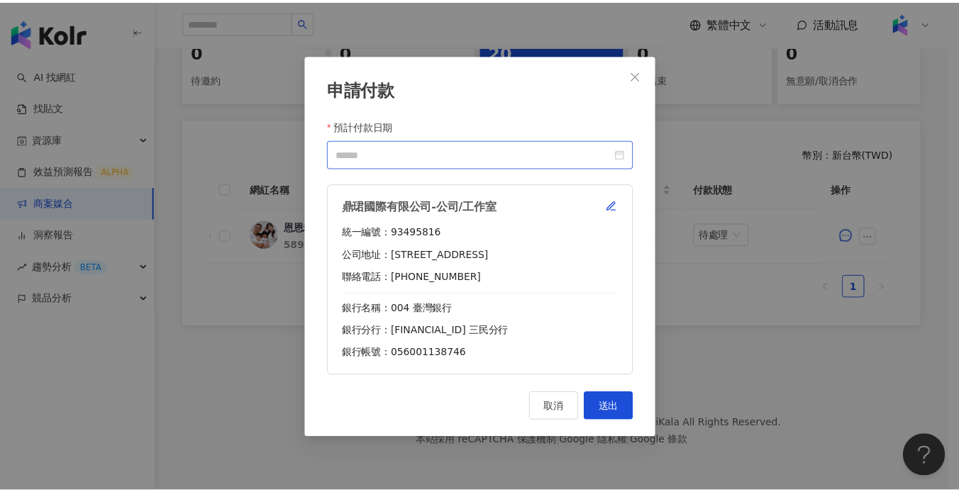
scroll to position [0, 646]
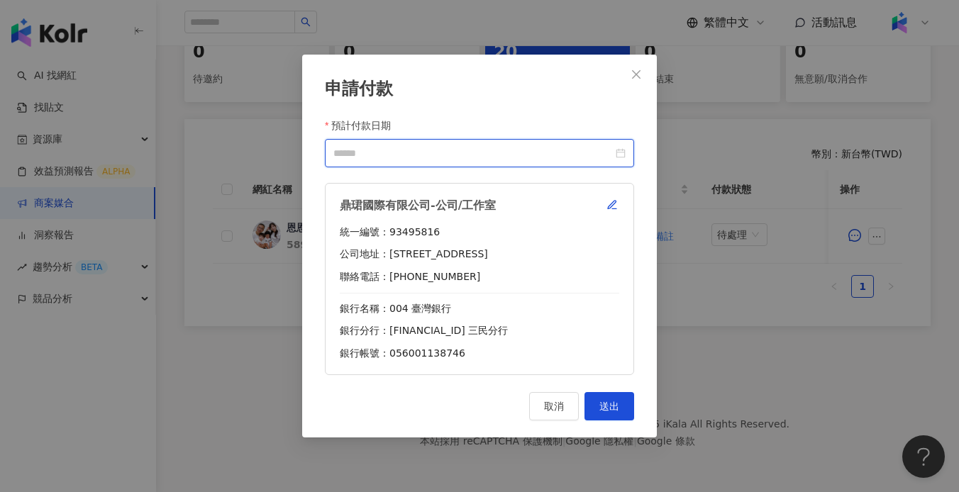
click at [492, 155] on input "預計付款日期" at bounding box center [473, 153] width 280 height 16
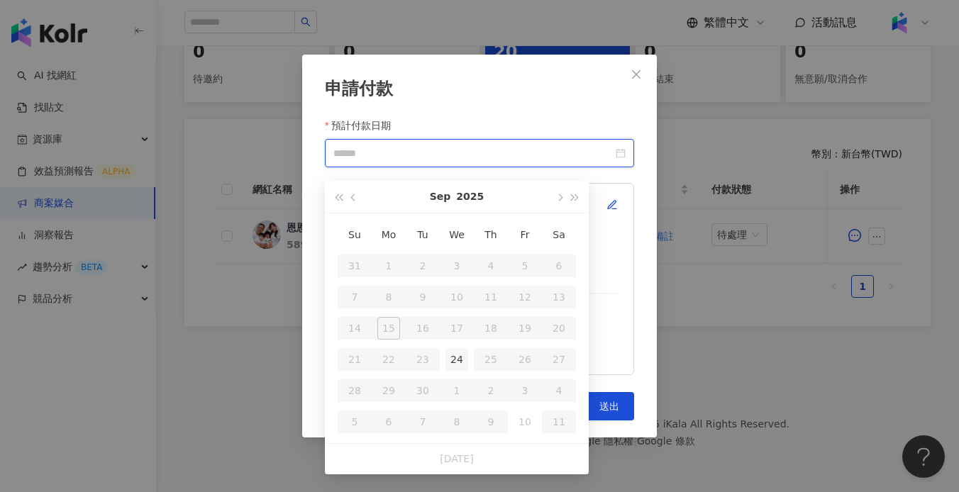
type input "**********"
click at [458, 350] on div "24" at bounding box center [457, 359] width 23 height 23
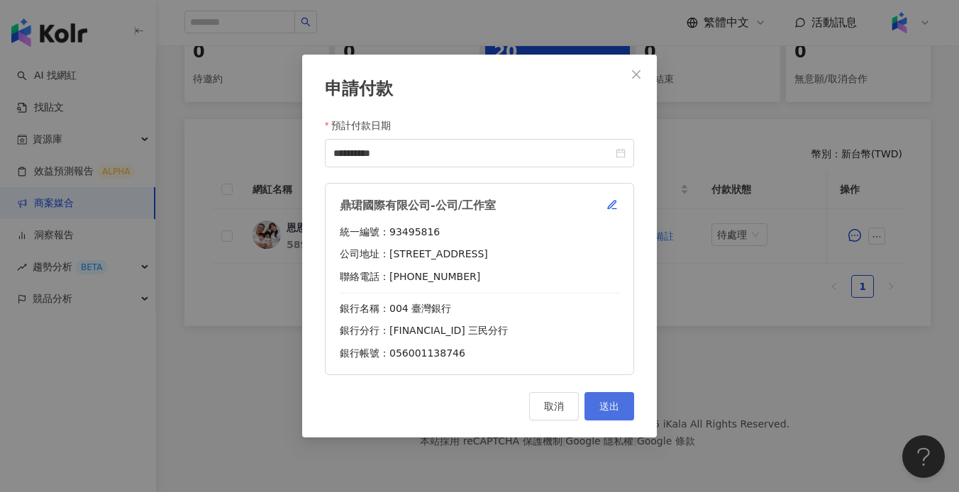
click at [614, 416] on button "送出" at bounding box center [610, 406] width 50 height 28
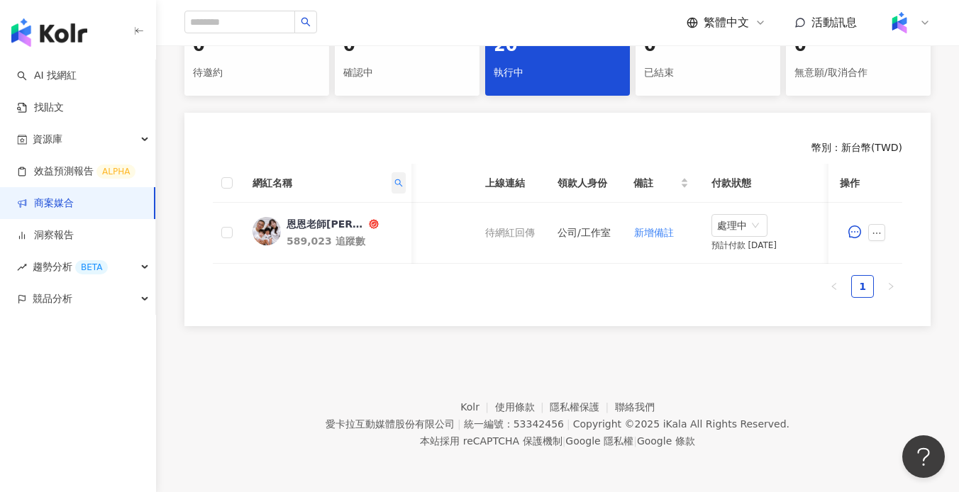
click at [402, 179] on icon "search" at bounding box center [398, 183] width 9 height 9
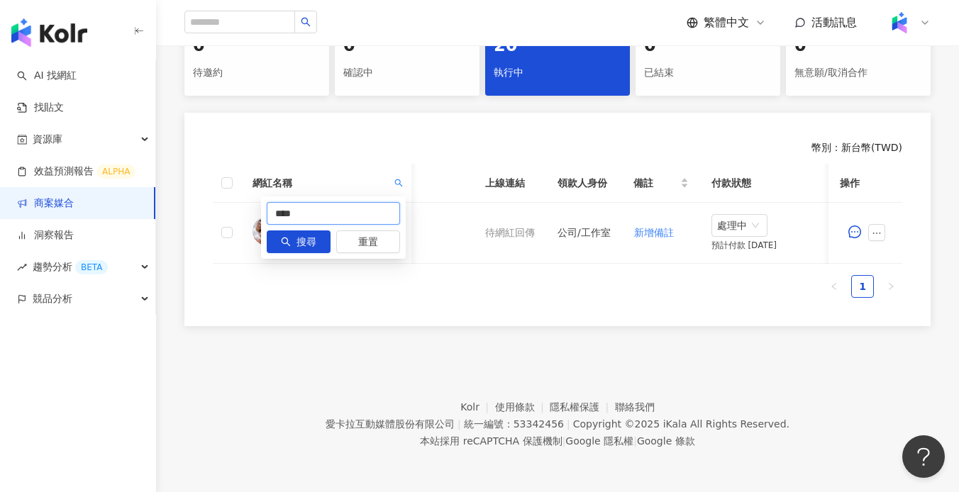
click at [333, 212] on input "****" at bounding box center [333, 213] width 133 height 23
paste input "**"
type input "******"
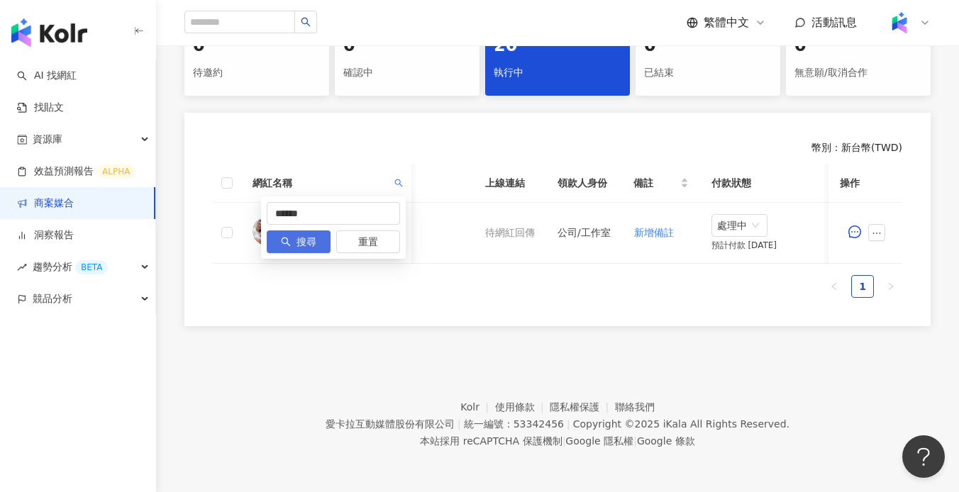
click at [303, 232] on span "搜尋" at bounding box center [307, 242] width 20 height 23
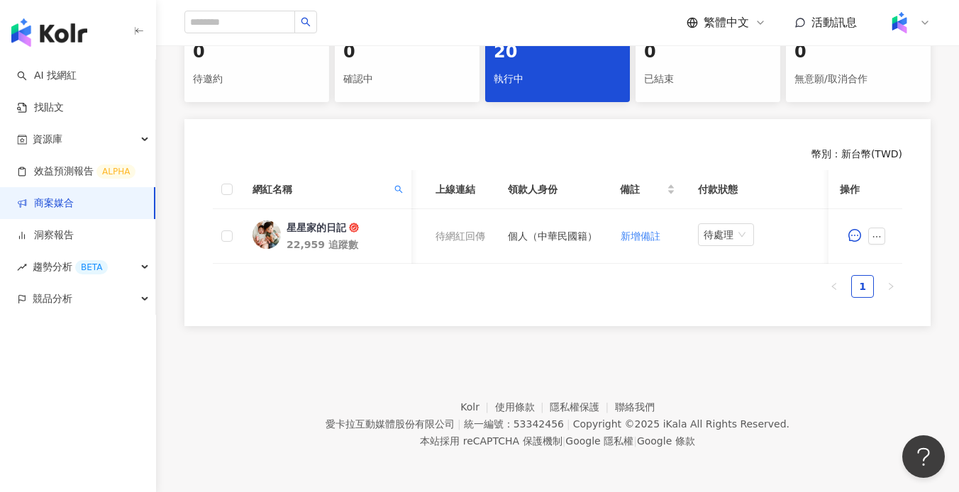
scroll to position [0, 483]
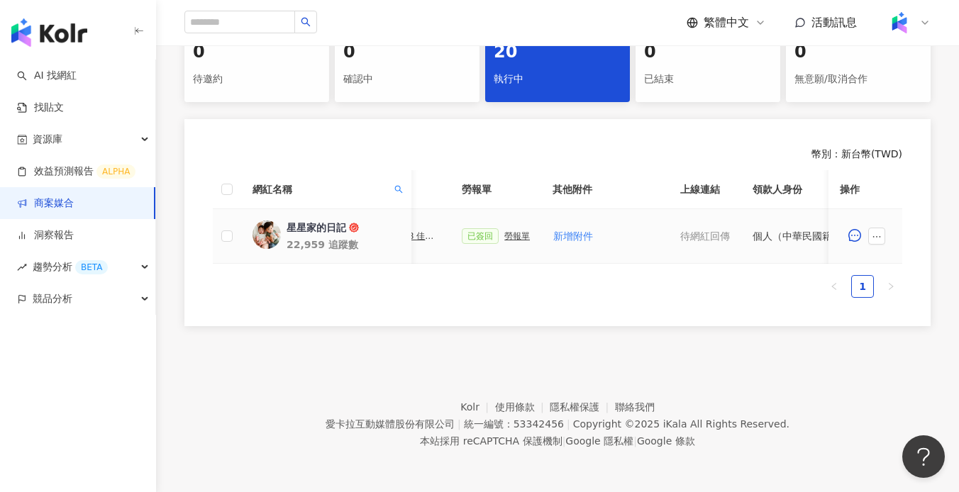
click at [420, 231] on div "PJ0001588 佳乳_福樂乳品組_鈣多多_202507_活動確認單" at bounding box center [403, 236] width 71 height 10
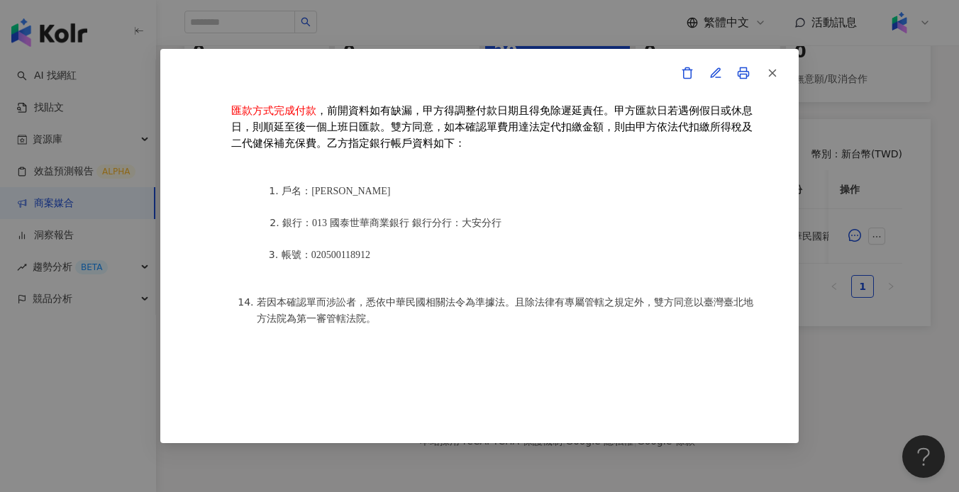
scroll to position [1769, 0]
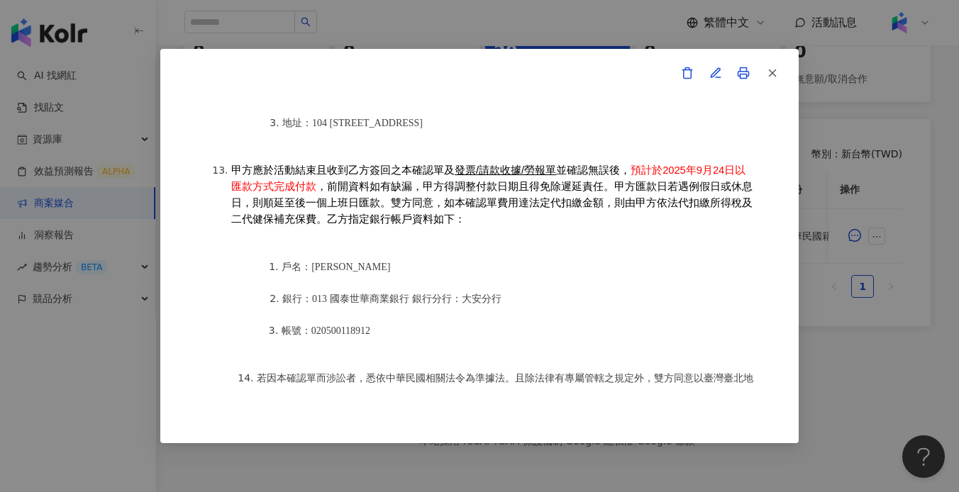
click at [853, 323] on div "活動確認單 約定雙方 甲方名稱：愛[PERSON_NAME]互動媒體股份有限公司 甲方負責人：程世嘉 甲方統一編號：53342456 甲方地址：104 [ST…" at bounding box center [479, 246] width 959 height 492
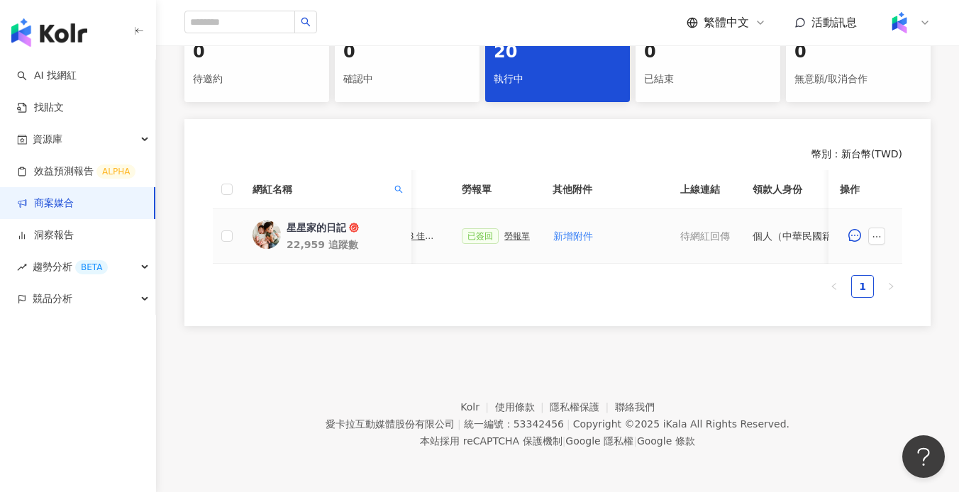
click at [504, 231] on div "勞報單" at bounding box center [517, 236] width 26 height 10
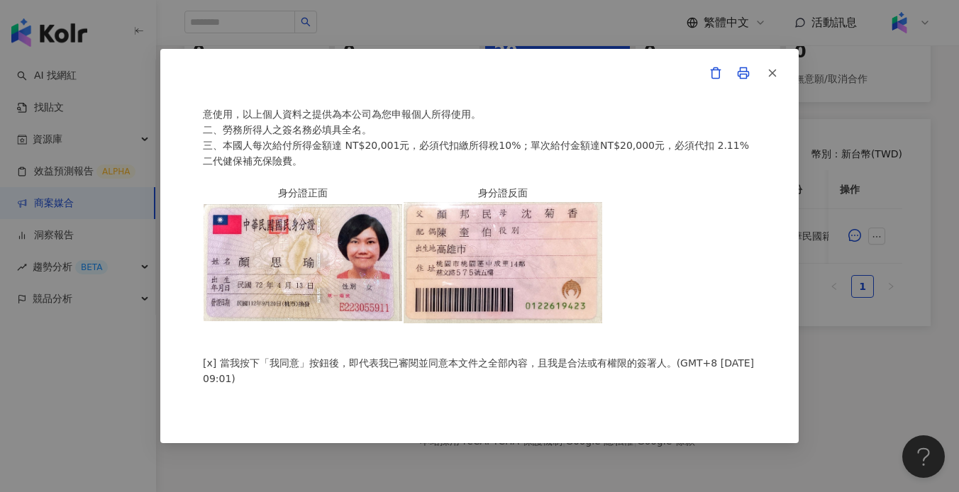
scroll to position [0, 0]
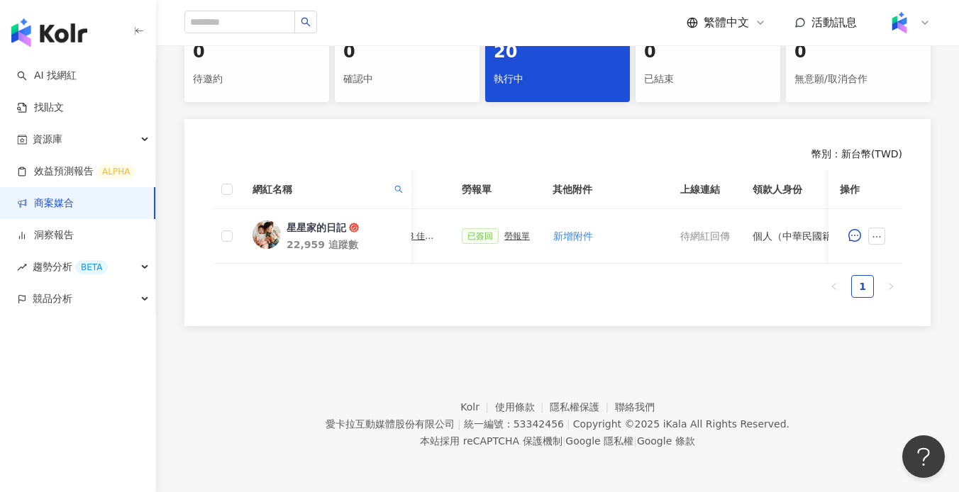
click at [766, 335] on footer "Kolr 使用條款 隱私權保護 聯絡我們 愛[PERSON_NAME]互動媒體股份有限公司 | 統一編號：53342456 | Copyright © 202…" at bounding box center [557, 413] width 803 height 157
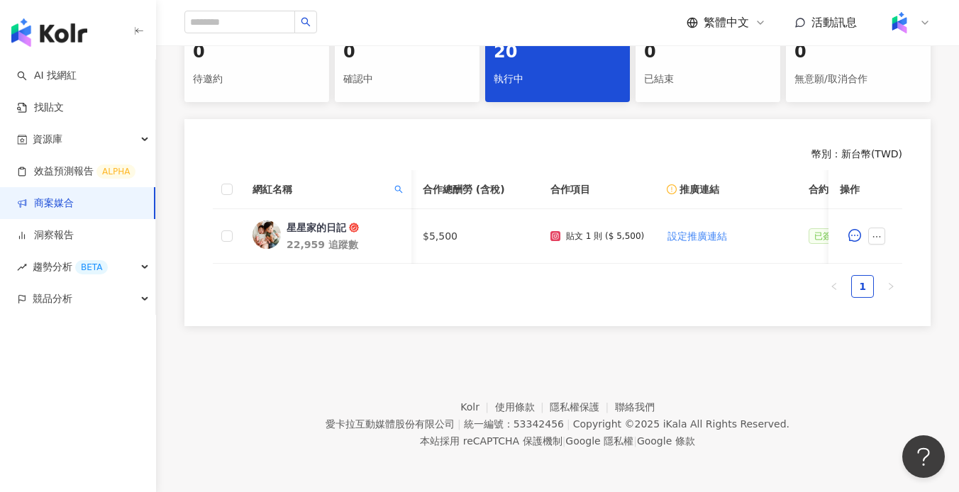
scroll to position [0, 728]
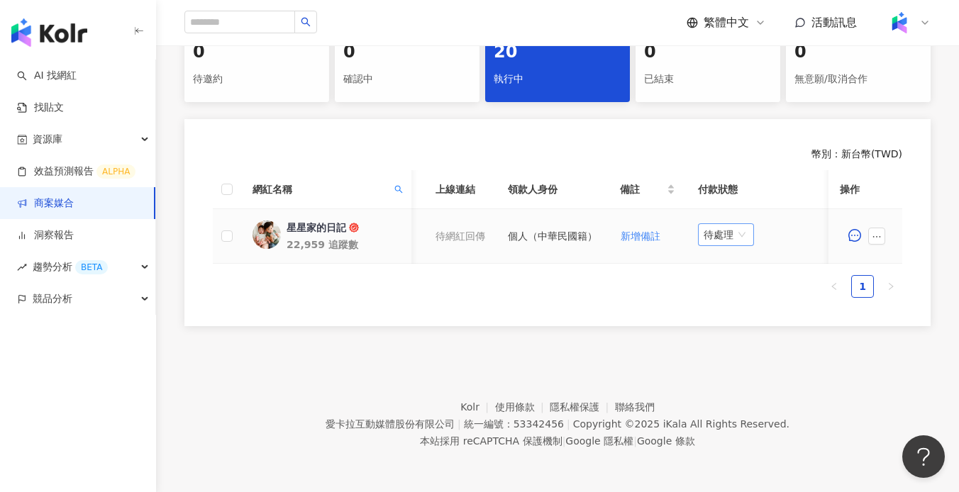
click at [723, 230] on span "待處理" at bounding box center [726, 234] width 45 height 21
click at [729, 280] on div "處理中" at bounding box center [729, 288] width 40 height 16
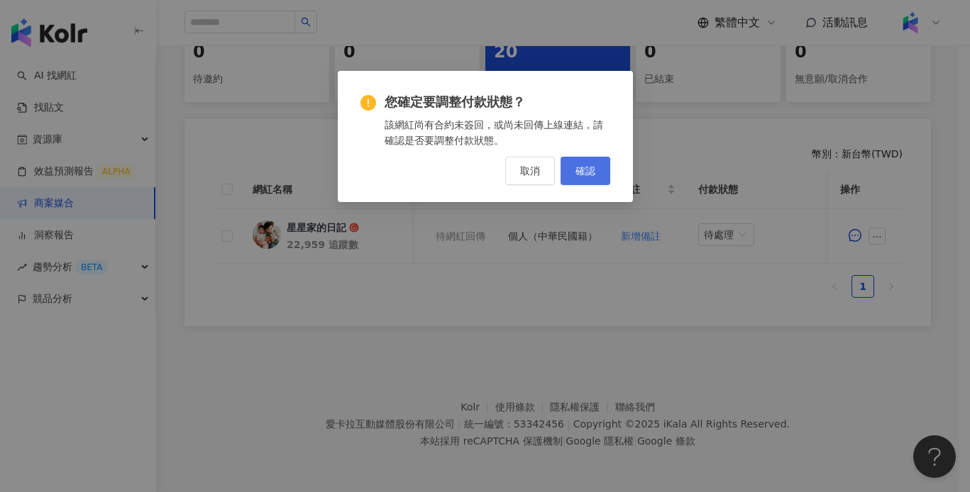
click at [593, 175] on span "確認" at bounding box center [585, 170] width 20 height 11
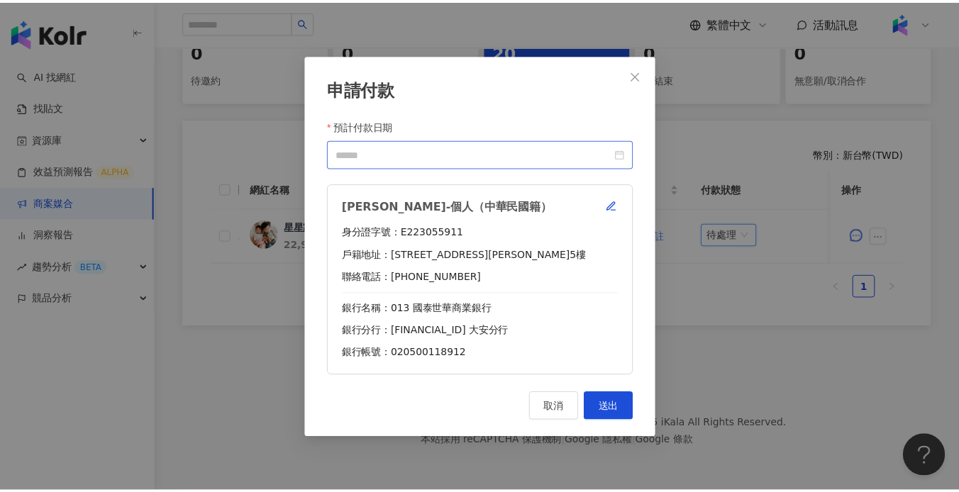
scroll to position [0, 717]
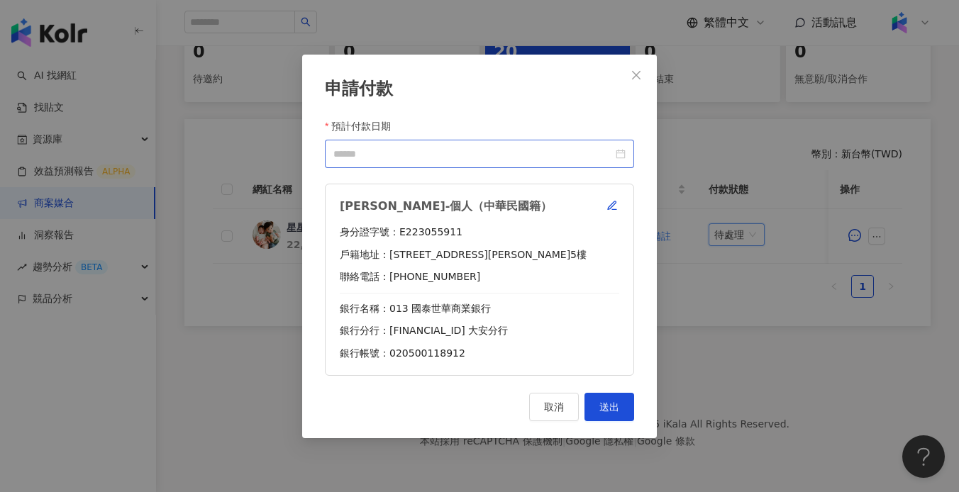
click at [485, 162] on div at bounding box center [479, 153] width 309 height 28
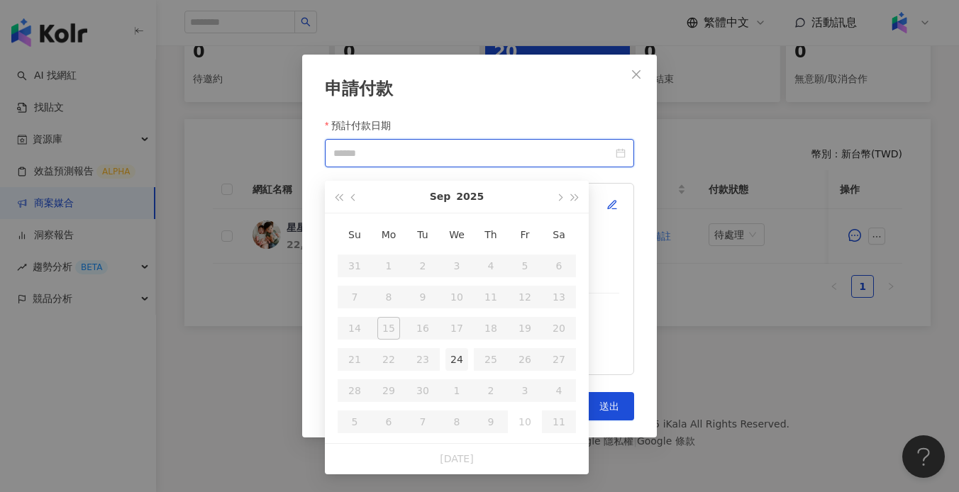
type input "**********"
click at [465, 348] on div "24" at bounding box center [457, 359] width 23 height 23
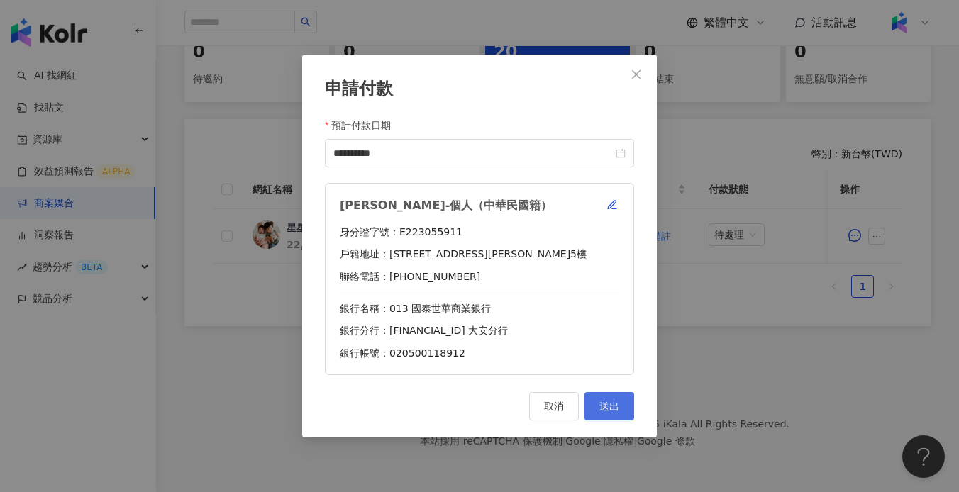
click at [616, 399] on button "送出" at bounding box center [610, 406] width 50 height 28
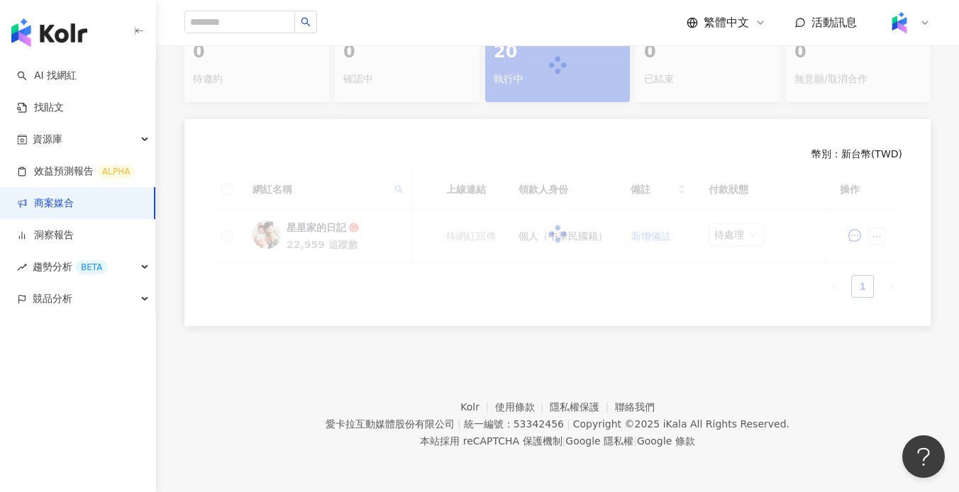
scroll to position [328, 0]
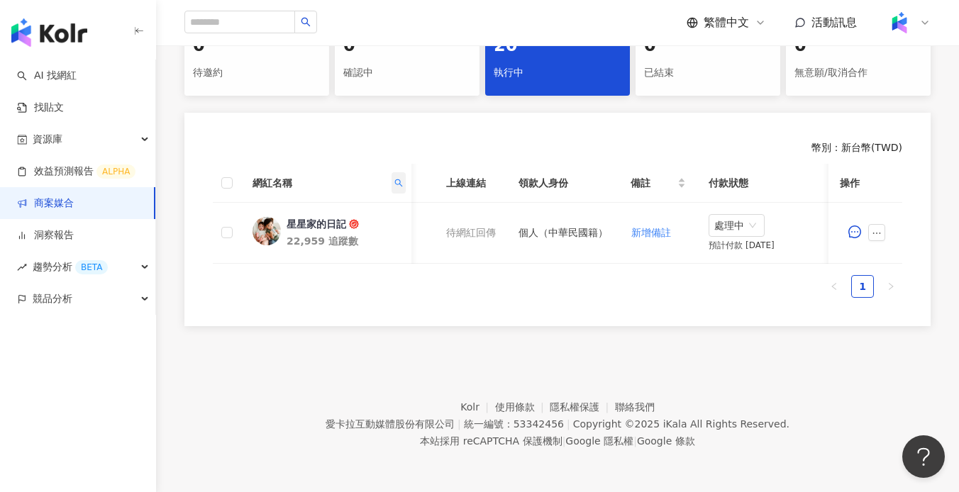
click at [391, 187] on th "網紅名稱" at bounding box center [326, 183] width 170 height 39
click at [394, 182] on span at bounding box center [399, 182] width 14 height 21
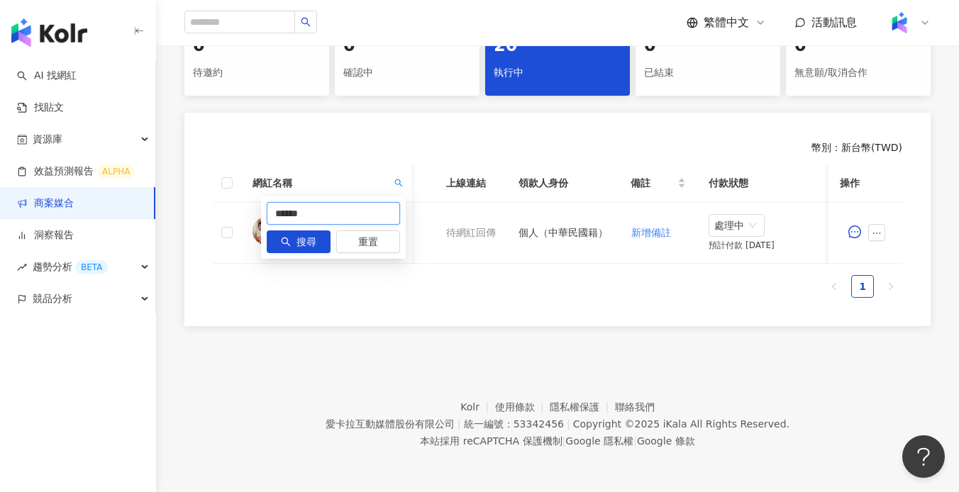
click at [341, 205] on input "******" at bounding box center [333, 213] width 133 height 23
click at [341, 206] on input "******" at bounding box center [333, 213] width 133 height 23
paste input "**"
type input "********"
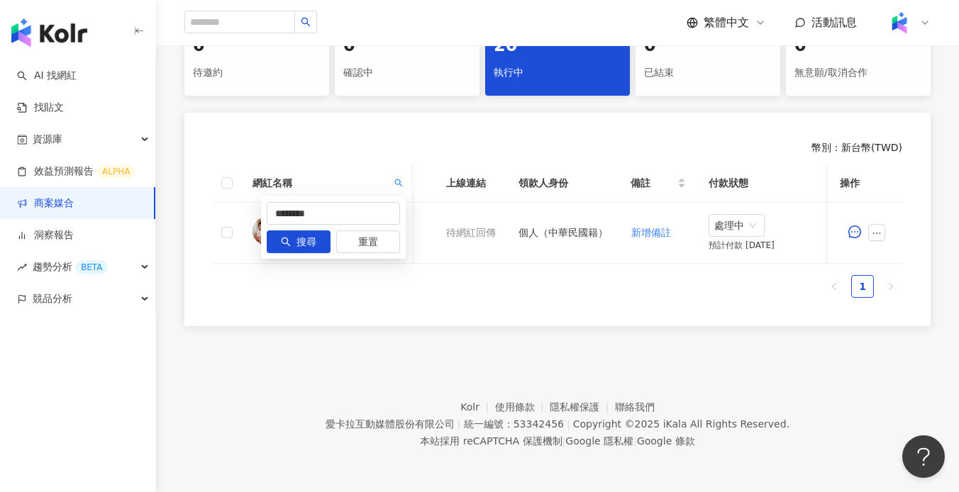
click at [316, 234] on span "搜尋" at bounding box center [307, 242] width 20 height 23
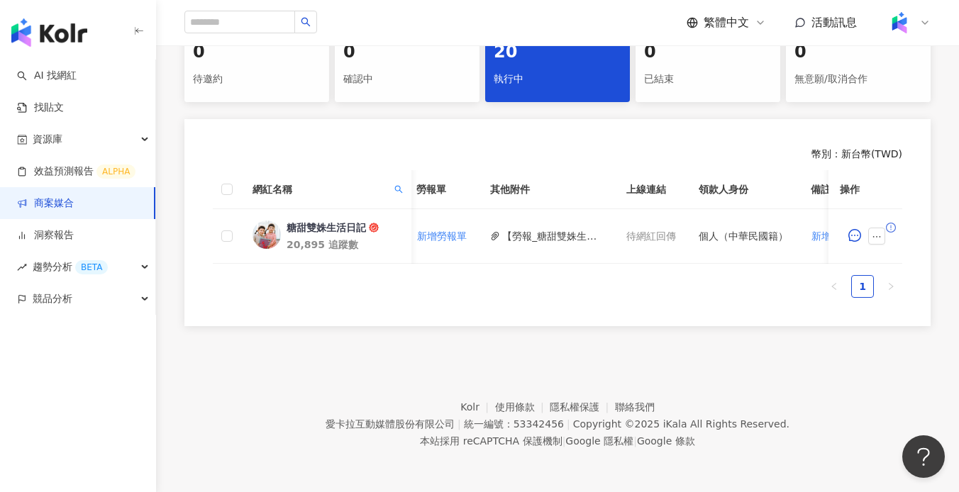
scroll to position [0, 552]
